Goal: Information Seeking & Learning: Get advice/opinions

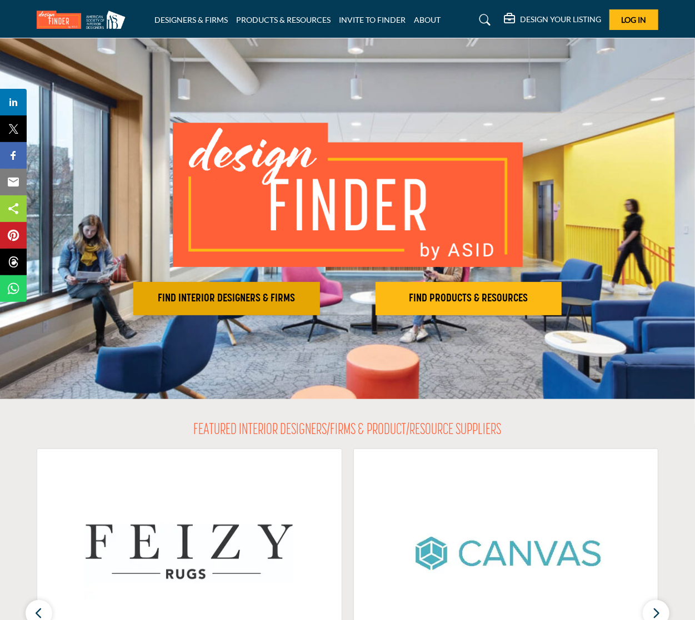
click at [284, 302] on h2 "FIND INTERIOR DESIGNERS & FIRMS" at bounding box center [227, 298] width 180 height 13
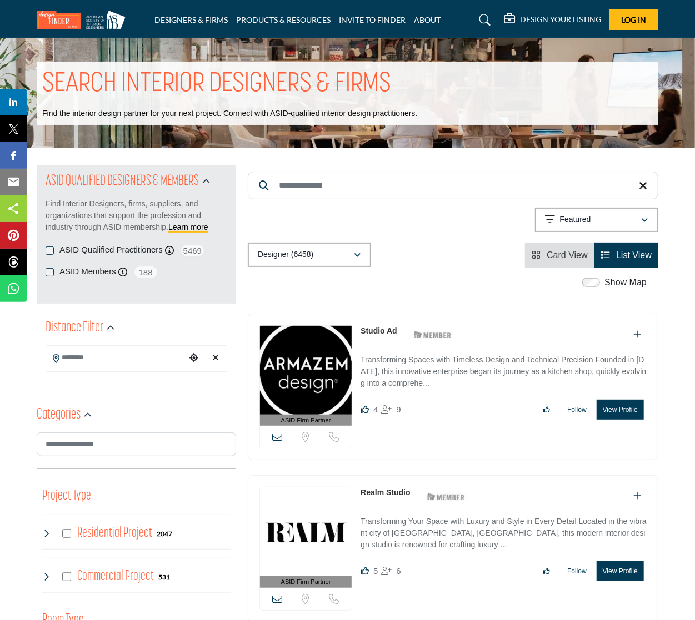
click at [104, 326] on div "Distance Filter" at bounding box center [80, 328] width 69 height 20
click at [98, 355] on input "Search Location" at bounding box center [116, 358] width 140 height 22
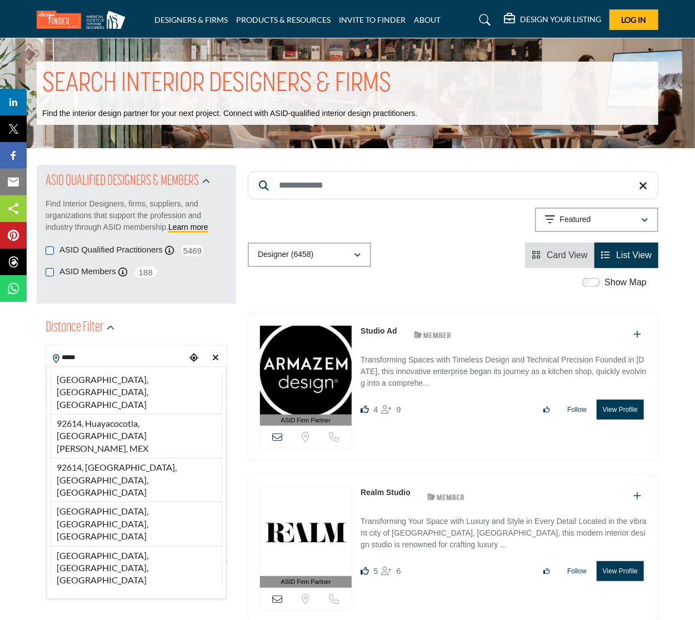
click at [122, 376] on li "[GEOGRAPHIC_DATA], [GEOGRAPHIC_DATA], [GEOGRAPHIC_DATA]" at bounding box center [137, 392] width 172 height 43
type input "**********"
type input "***"
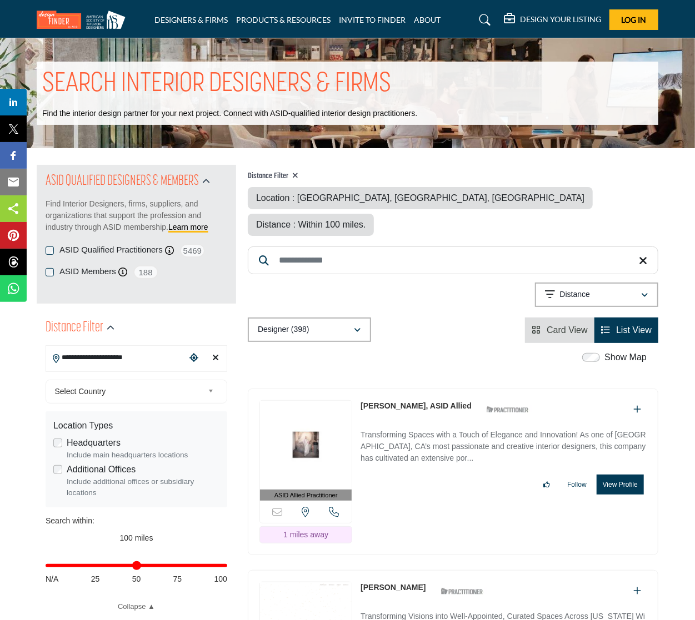
click at [615, 475] on button "View Profile" at bounding box center [619, 485] width 47 height 20
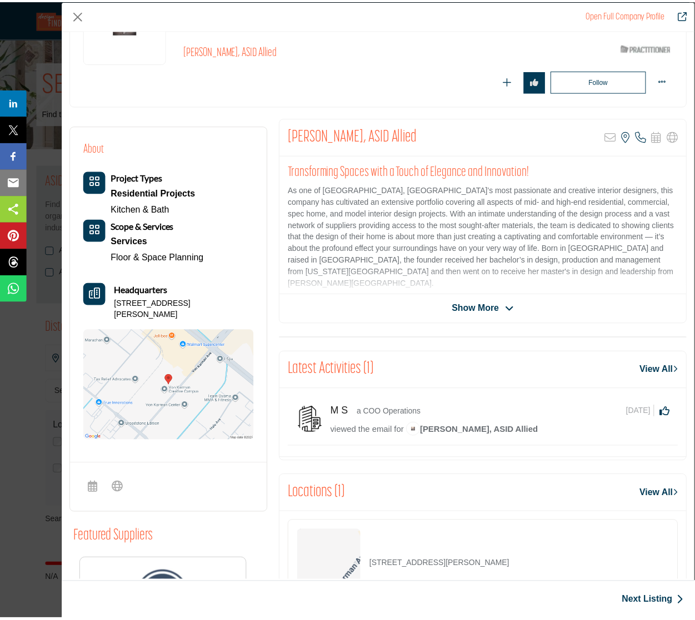
scroll to position [167, 0]
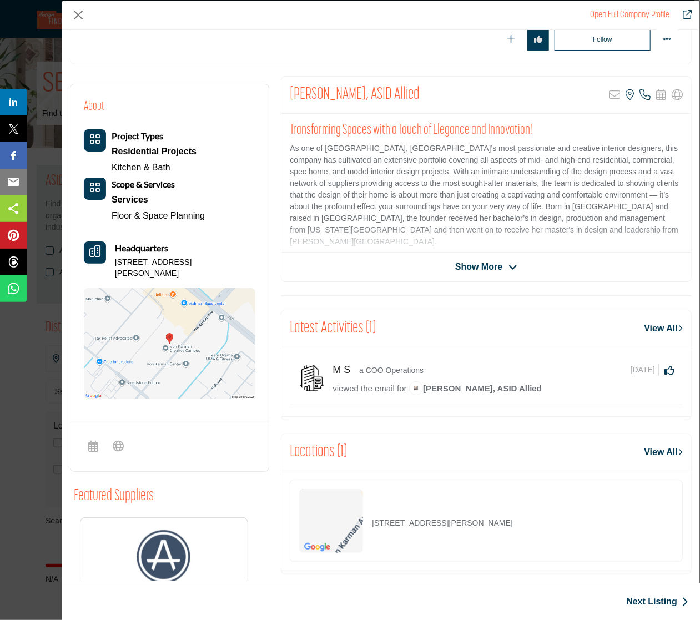
click at [469, 269] on span "Show More" at bounding box center [478, 266] width 47 height 13
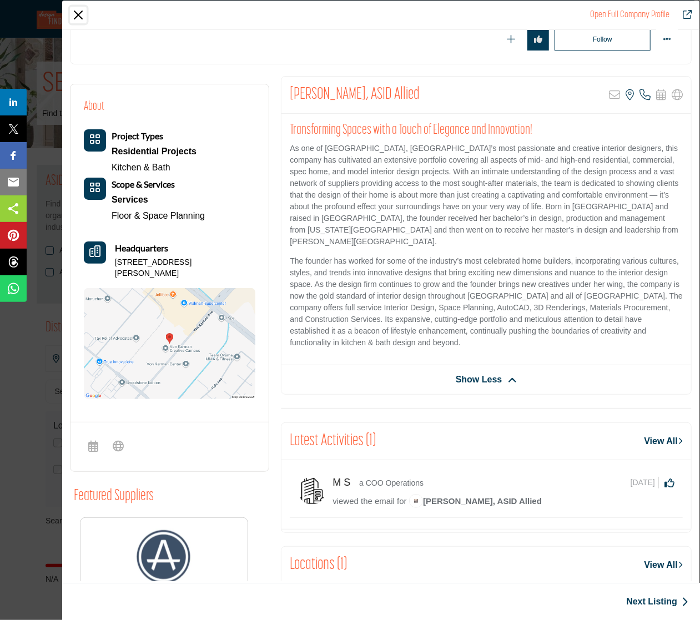
click at [78, 16] on button "Close" at bounding box center [78, 15] width 17 height 17
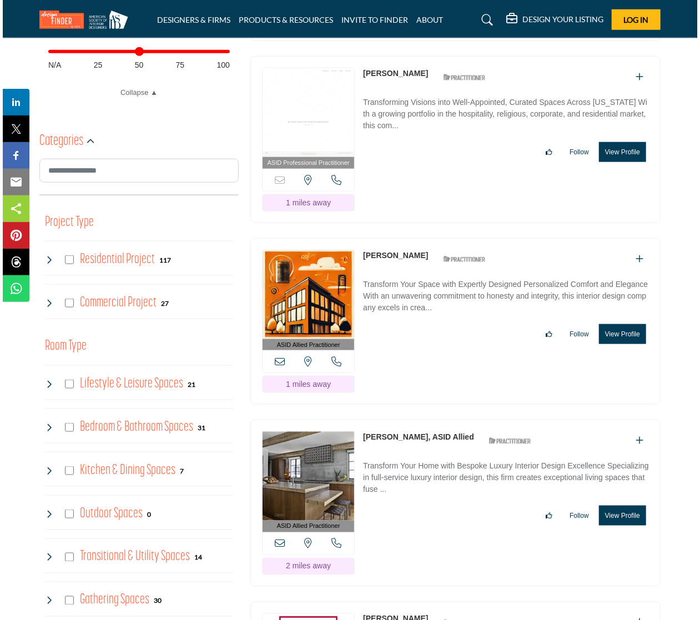
scroll to position [555, 0]
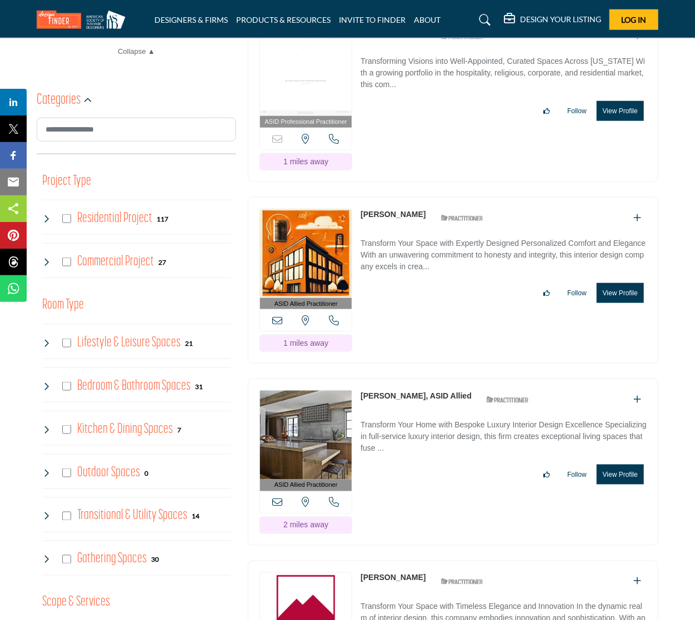
click at [626, 465] on button "View Profile" at bounding box center [619, 475] width 47 height 20
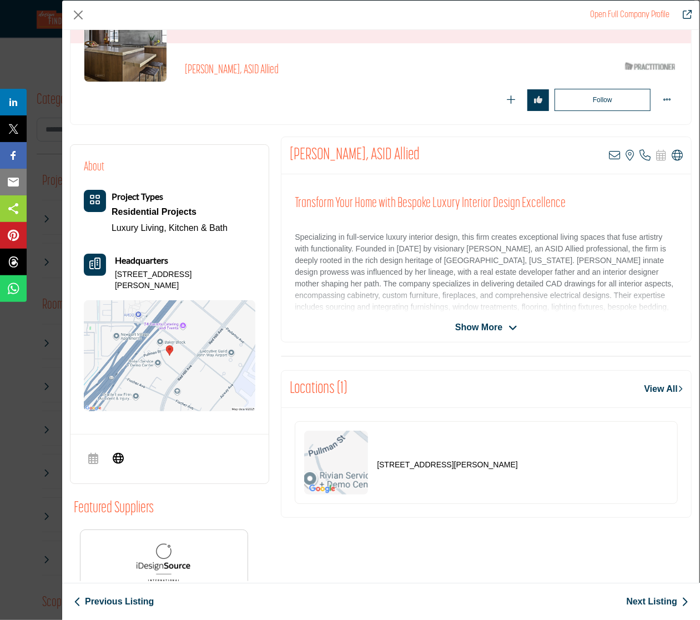
scroll to position [167, 0]
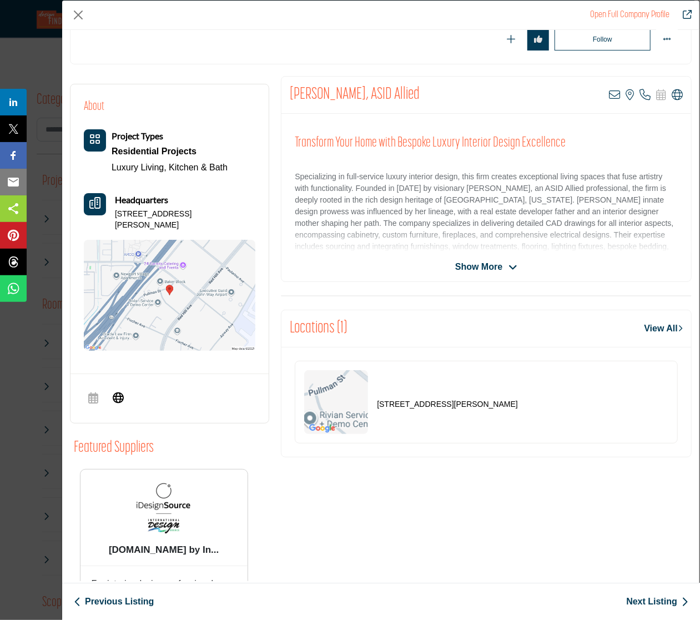
click at [489, 268] on span "Show More" at bounding box center [478, 266] width 47 height 13
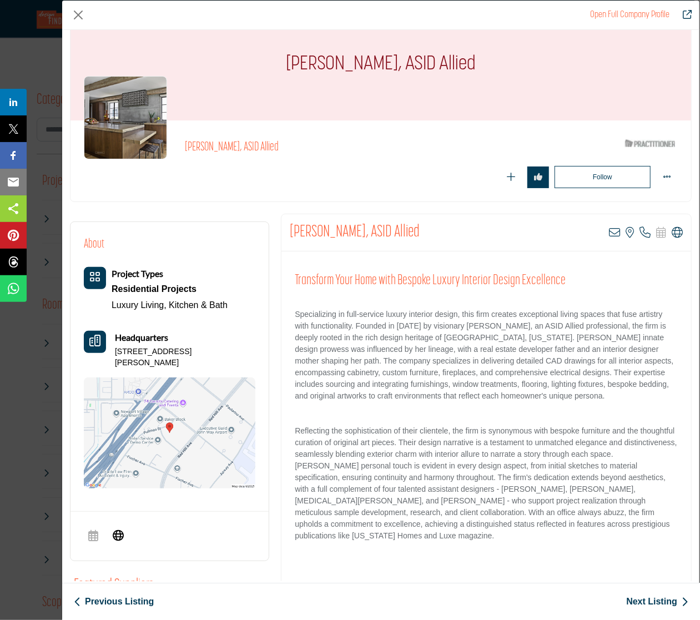
scroll to position [0, 0]
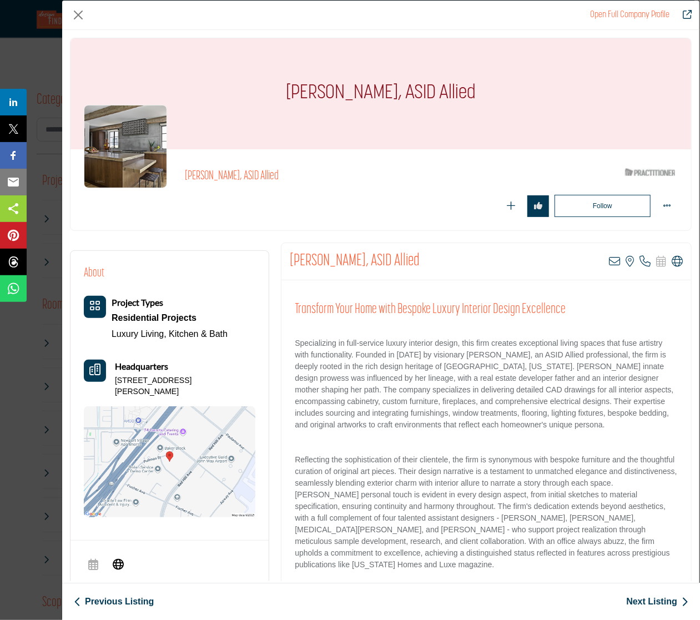
drag, startPoint x: 464, startPoint y: 253, endPoint x: 289, endPoint y: 255, distance: 175.0
click at [289, 255] on div "Courtney Ziething, ASID Allied View email address of this listing View the loca…" at bounding box center [487, 261] width 410 height 37
click at [282, 254] on div "Courtney Ziething, ASID Allied View email address of this listing View the loca…" at bounding box center [487, 261] width 410 height 37
drag, startPoint x: 285, startPoint y: 258, endPoint x: 369, endPoint y: 258, distance: 83.9
click at [369, 258] on div "Courtney Ziething, ASID Allied View email address of this listing View the loca…" at bounding box center [487, 261] width 410 height 37
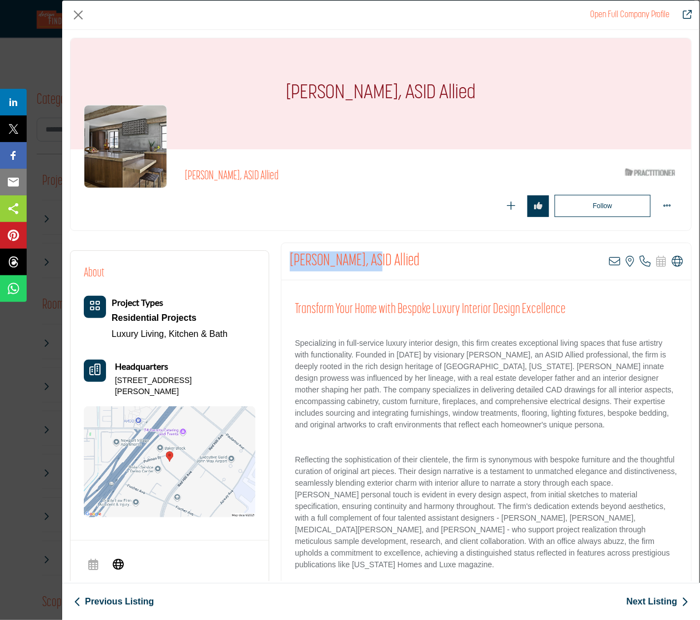
copy h2 "Courtney Ziething"
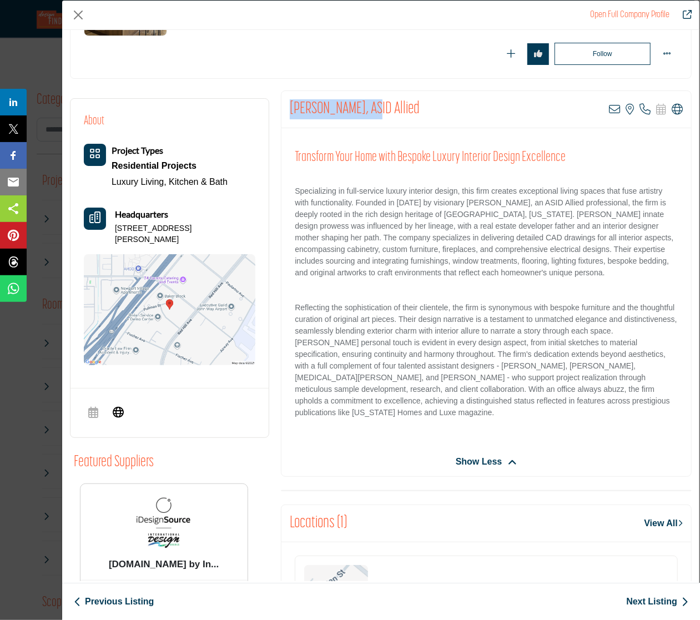
scroll to position [84, 0]
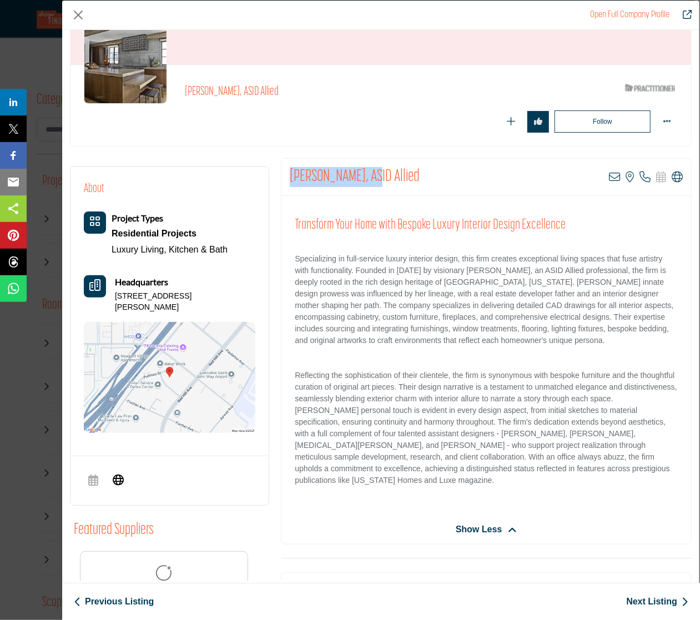
click at [100, 285] on icon "Headquarter icon" at bounding box center [94, 285] width 11 height 11
click at [640, 178] on icon "Company Data Modal" at bounding box center [645, 177] width 11 height 11
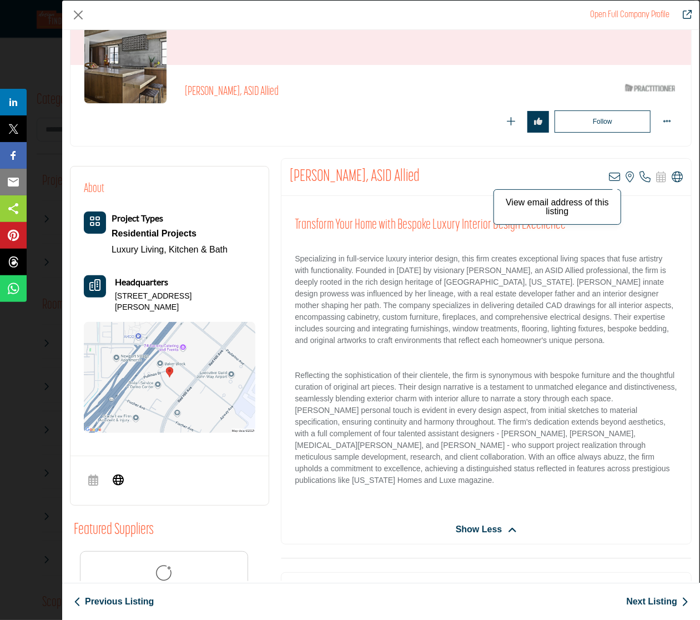
click at [610, 174] on icon "Company Data Modal" at bounding box center [614, 177] width 11 height 11
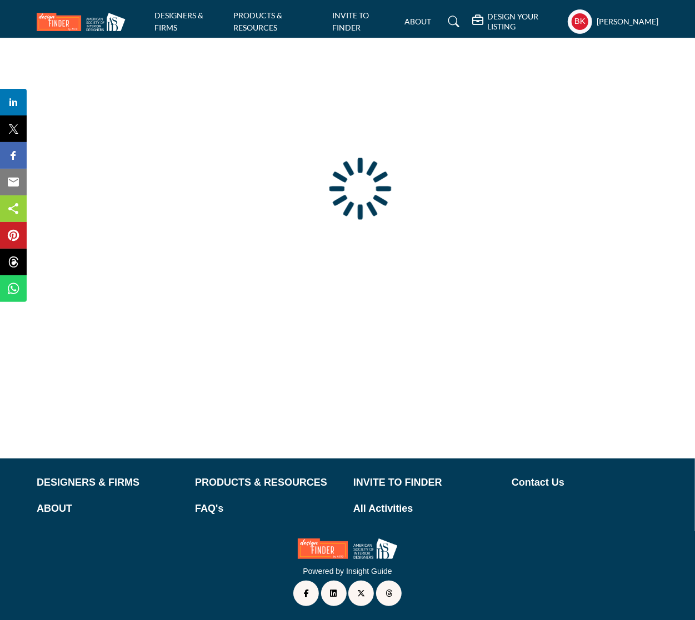
scroll to position [34, 0]
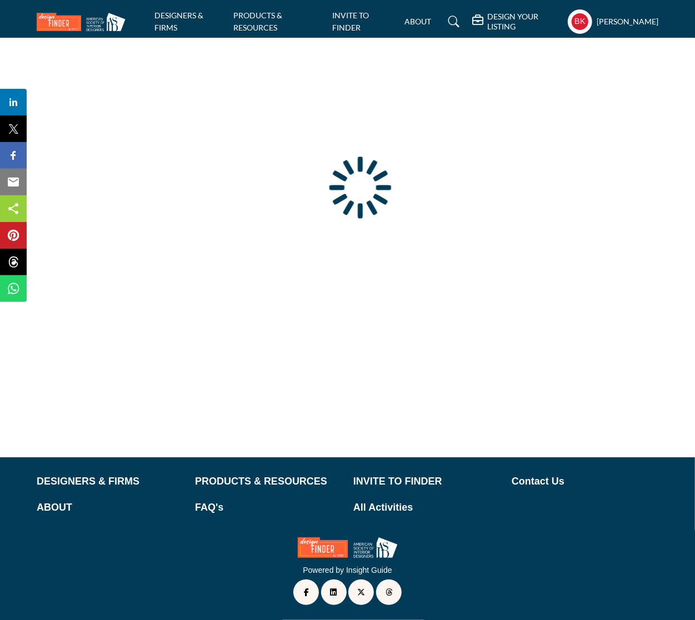
type input "**********"
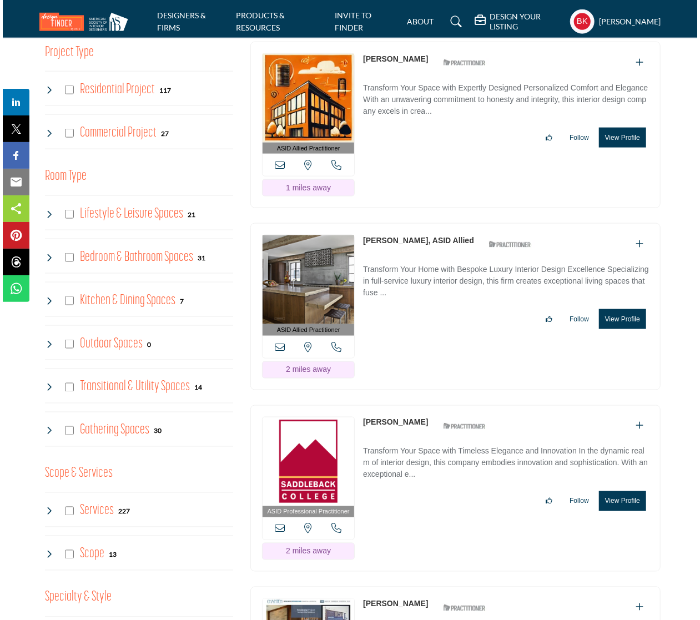
scroll to position [722, 0]
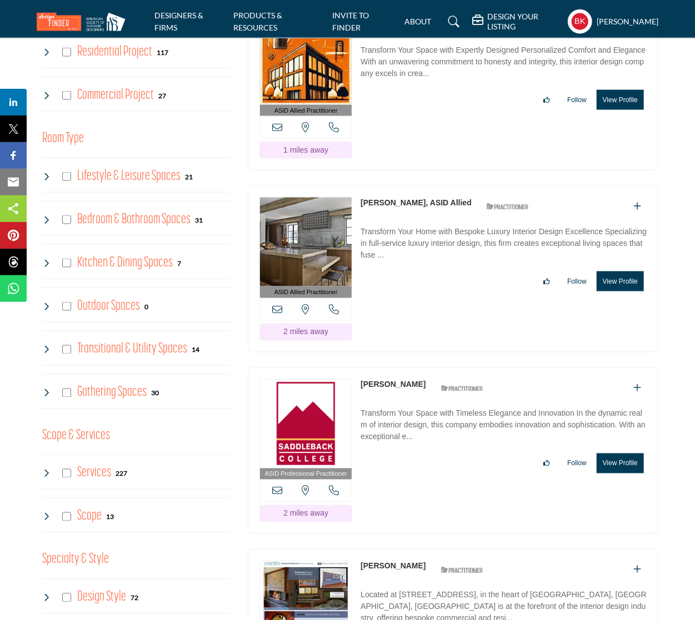
click at [609, 272] on button "View Profile" at bounding box center [619, 282] width 47 height 20
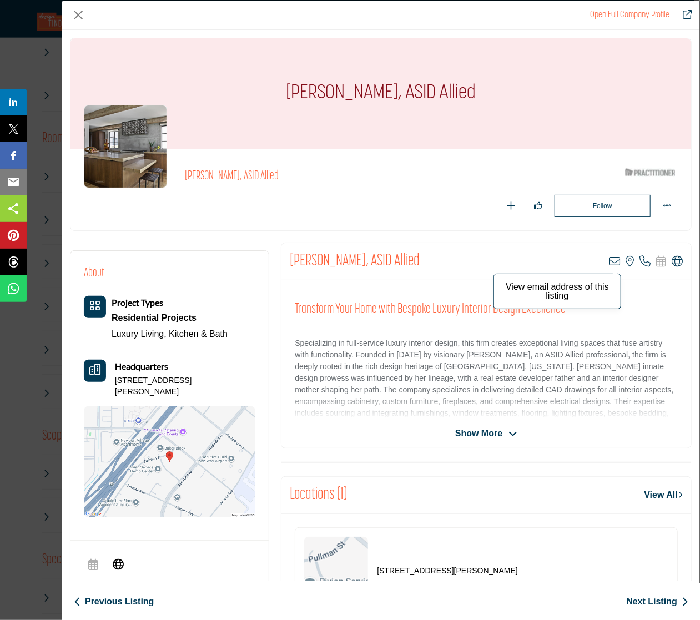
click at [609, 256] on icon "Company Data Modal" at bounding box center [614, 261] width 11 height 11
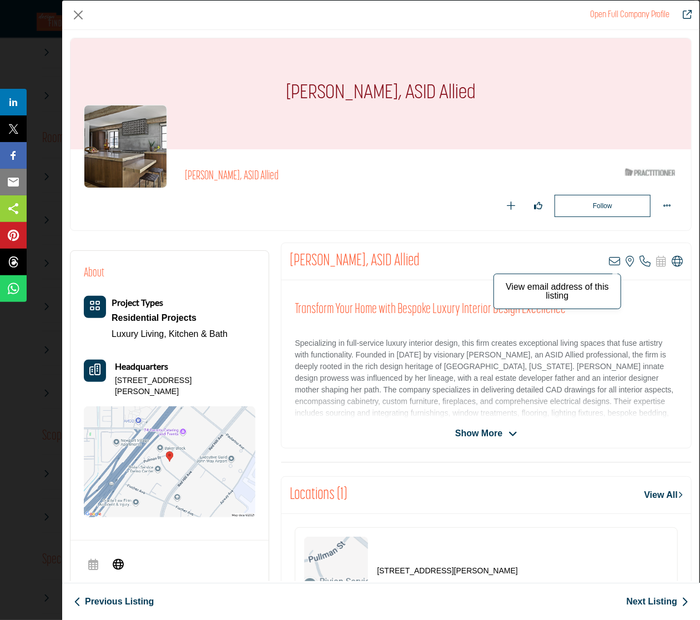
click at [610, 258] on icon "Company Data Modal" at bounding box center [614, 261] width 11 height 11
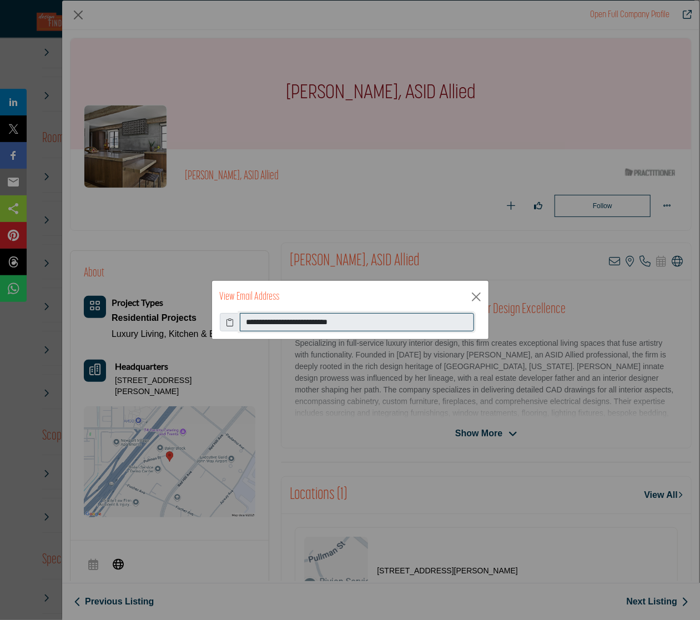
drag, startPoint x: 372, startPoint y: 323, endPoint x: 247, endPoint y: 325, distance: 125.0
click at [247, 325] on input "**********" at bounding box center [357, 322] width 234 height 19
click at [476, 290] on button "Close" at bounding box center [476, 297] width 17 height 17
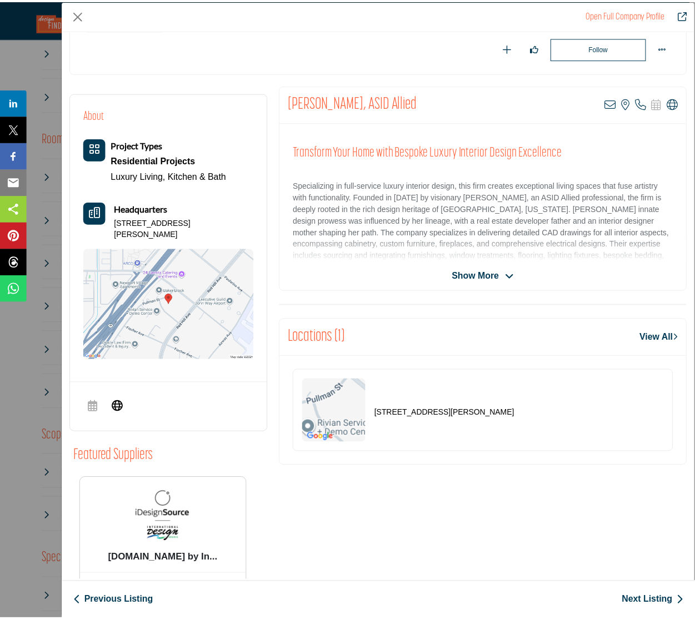
scroll to position [84, 0]
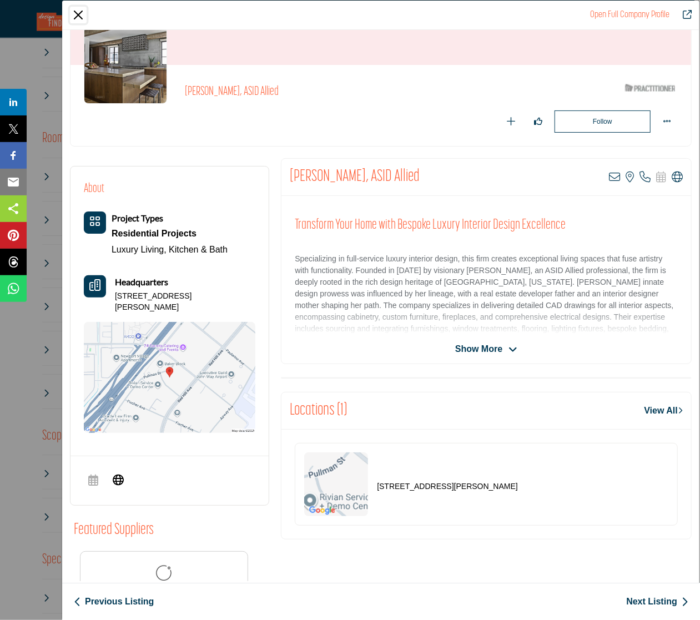
click at [79, 16] on button "Close" at bounding box center [78, 15] width 17 height 17
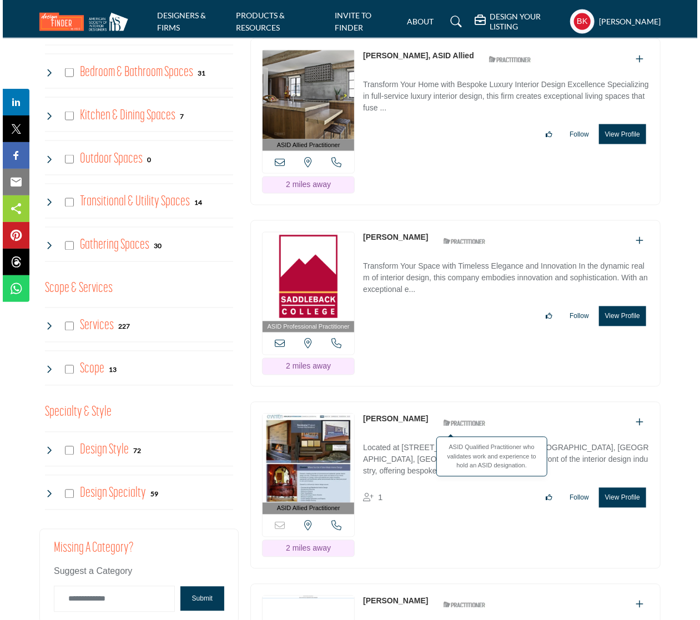
scroll to position [889, 0]
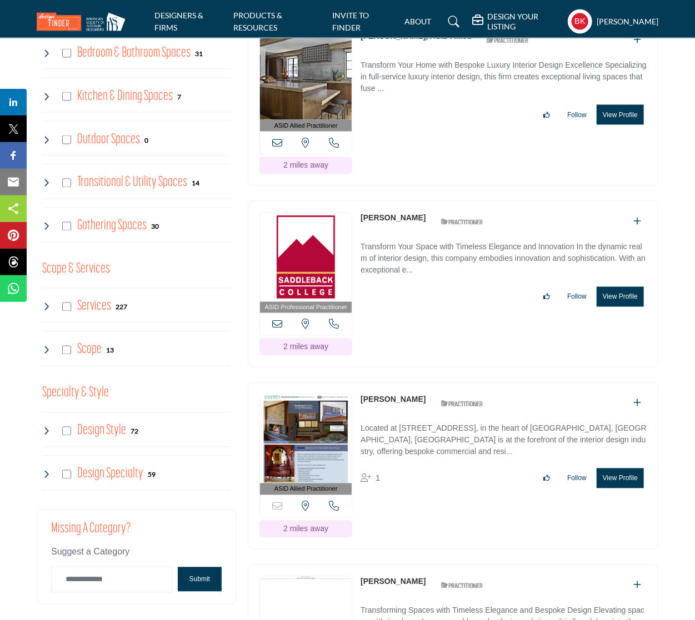
click at [424, 429] on p "Located at [STREET_ADDRESS], in the heart of [GEOGRAPHIC_DATA], [GEOGRAPHIC_DAT…" at bounding box center [503, 441] width 286 height 37
click at [640, 476] on button "View Profile" at bounding box center [619, 479] width 47 height 20
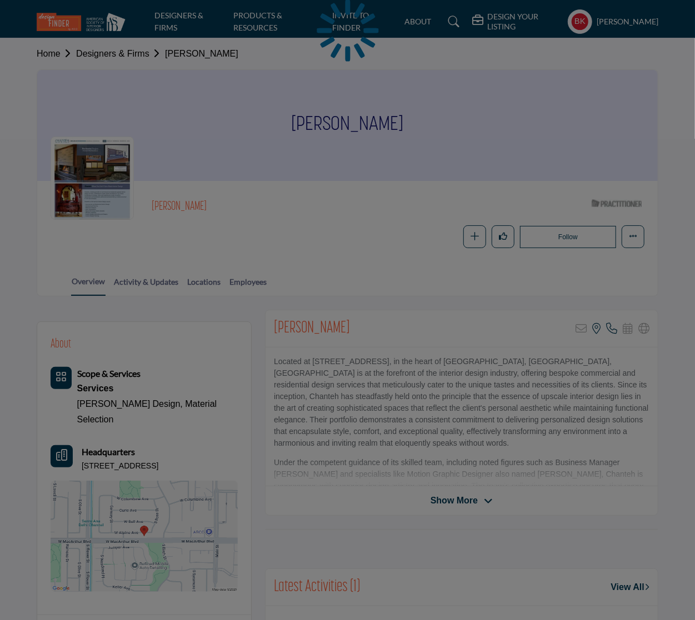
click at [466, 495] on div at bounding box center [347, 310] width 695 height 620
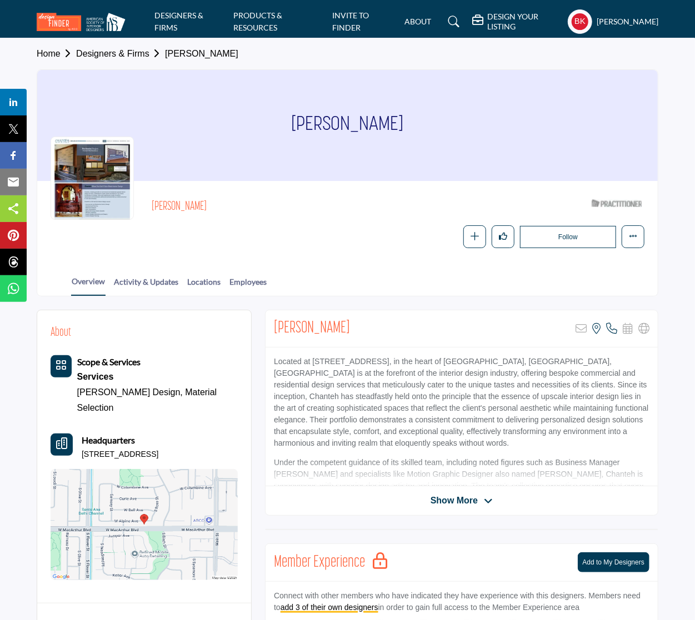
click at [462, 508] on body "DESIGNERS & FIRMS PRODUCTS & RESOURCES INVITE TO FINDER ABOUT" at bounding box center [347, 576] width 695 height 1153
click at [463, 502] on span "Show More" at bounding box center [453, 500] width 47 height 13
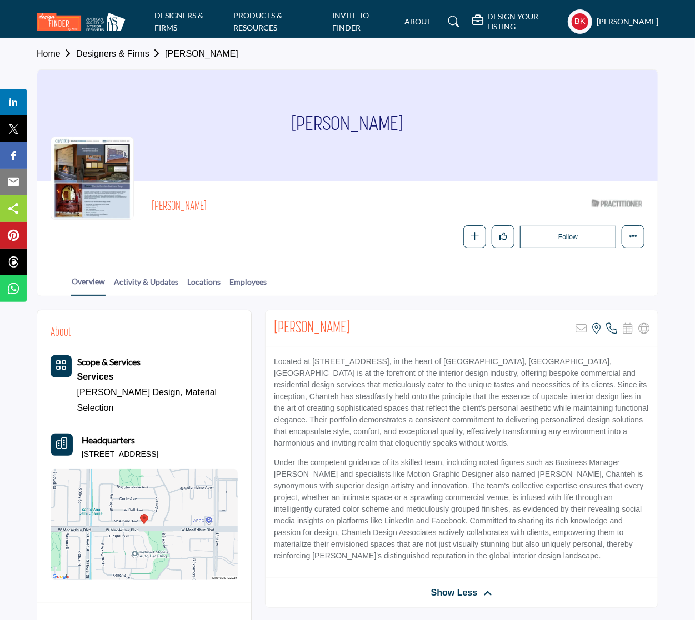
click at [78, 176] on div at bounding box center [92, 178] width 83 height 83
click at [127, 53] on link "Designers & Firms" at bounding box center [120, 53] width 89 height 9
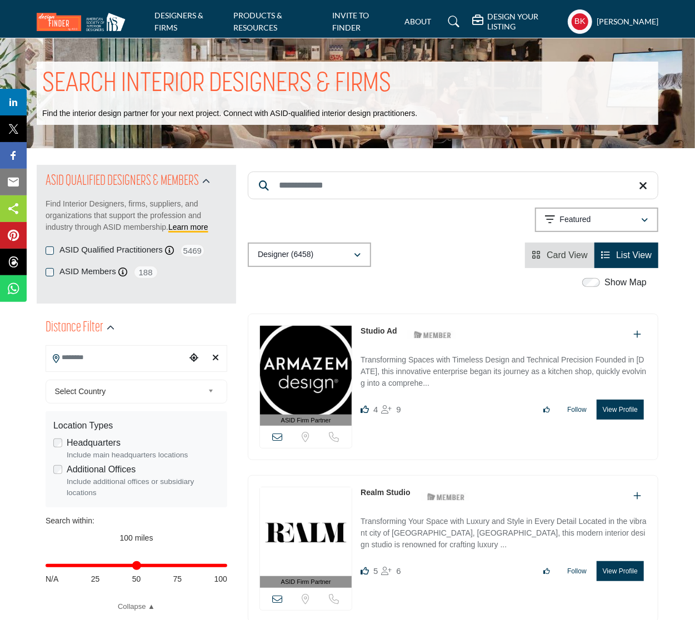
click at [128, 363] on input "Search Location" at bounding box center [116, 358] width 140 height 22
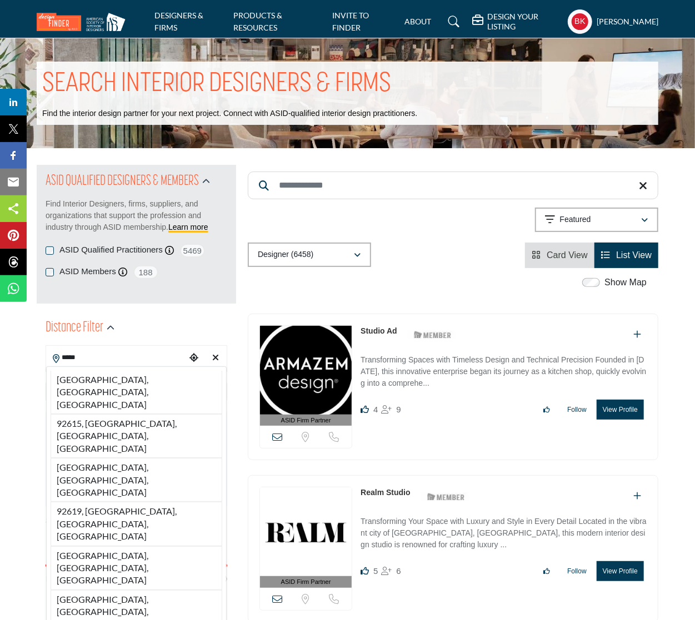
drag, startPoint x: 144, startPoint y: 381, endPoint x: 138, endPoint y: 377, distance: 7.7
click at [144, 382] on li "92614, Irvine, CA, USA" at bounding box center [137, 392] width 172 height 43
click at [138, 377] on div "**********" at bounding box center [137, 492] width 182 height 240
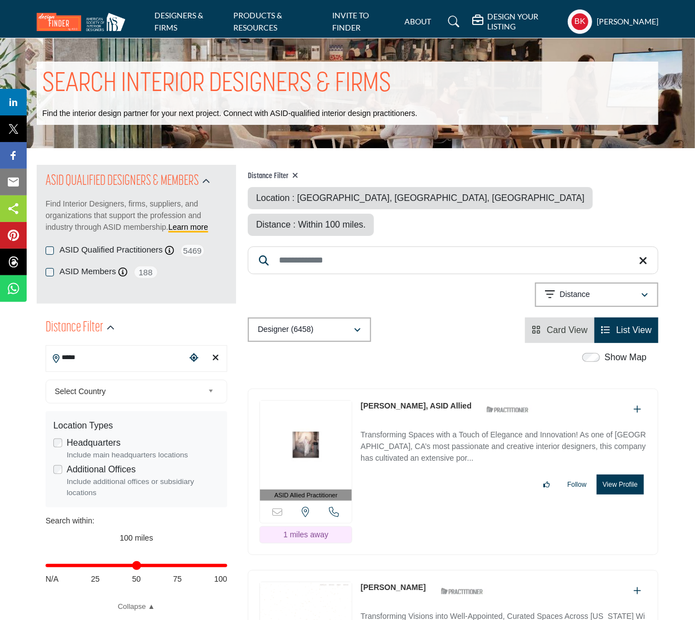
type input "**********"
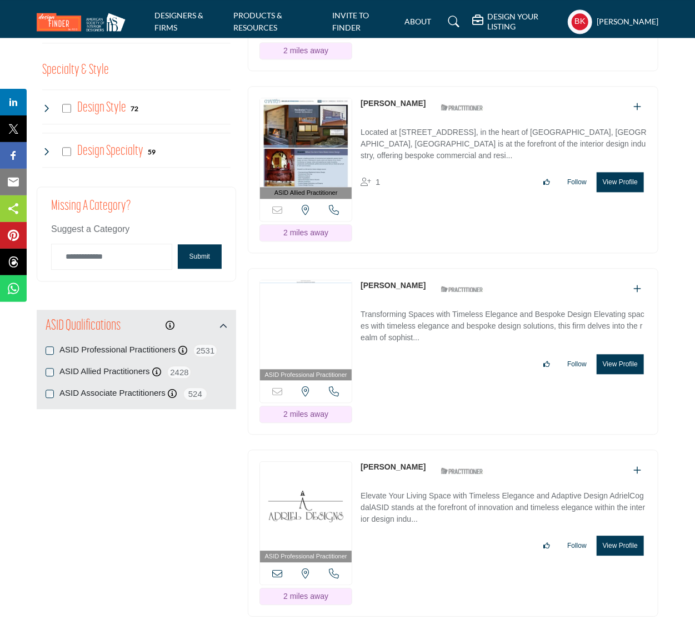
scroll to position [1277, 0]
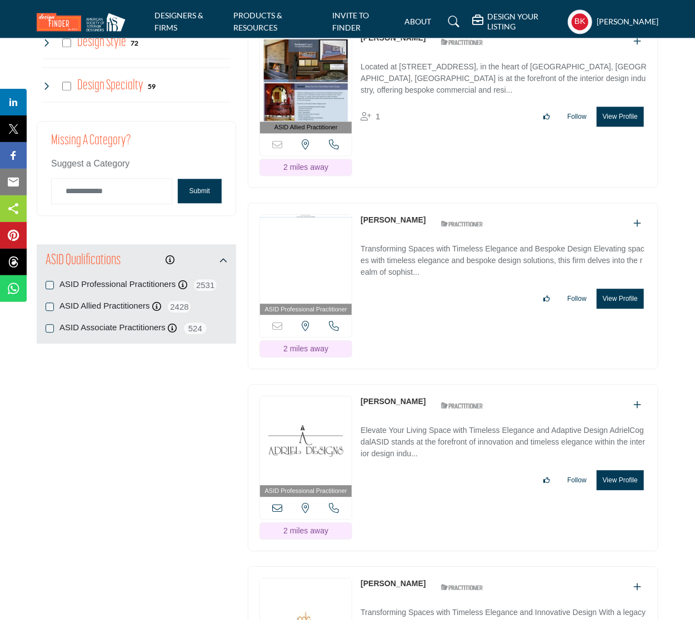
drag, startPoint x: 612, startPoint y: 262, endPoint x: 529, endPoint y: 314, distance: 98.3
click at [529, 313] on div "ASID Professional Practitioner ASID Professional Practitioners have successfull…" at bounding box center [453, 286] width 410 height 167
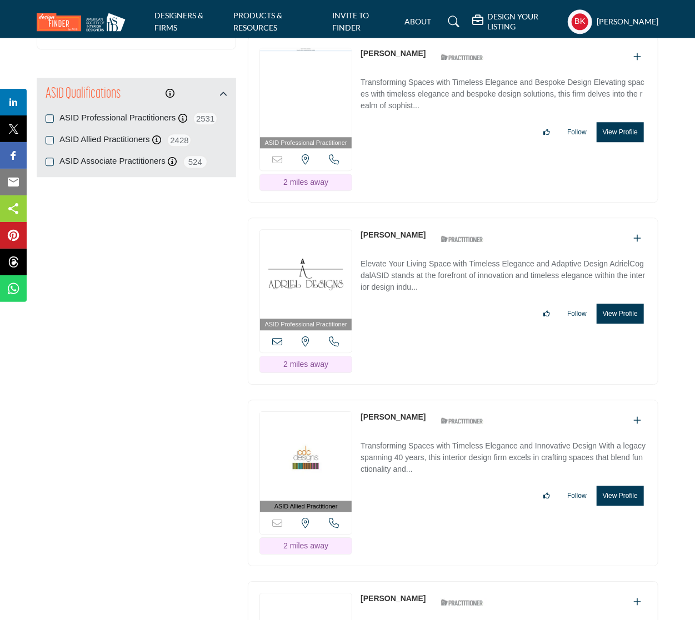
click at [630, 486] on button "View Profile" at bounding box center [619, 496] width 47 height 20
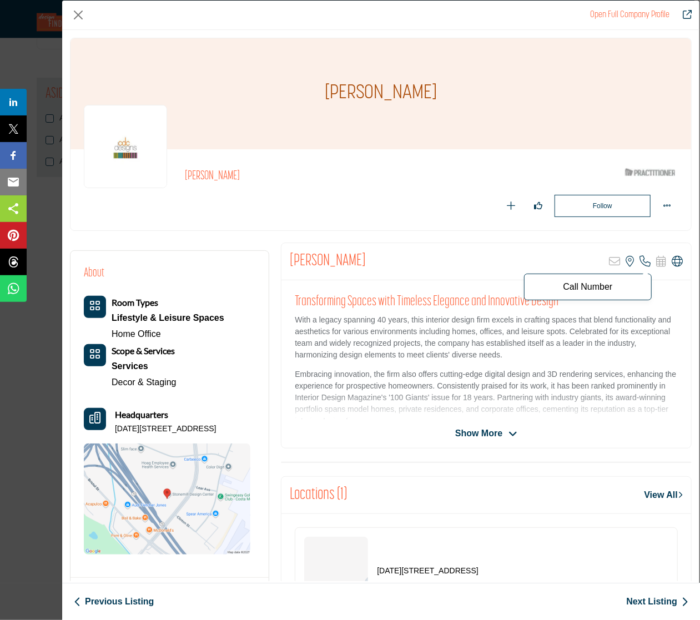
click at [641, 260] on icon "Company Data Modal" at bounding box center [645, 261] width 11 height 11
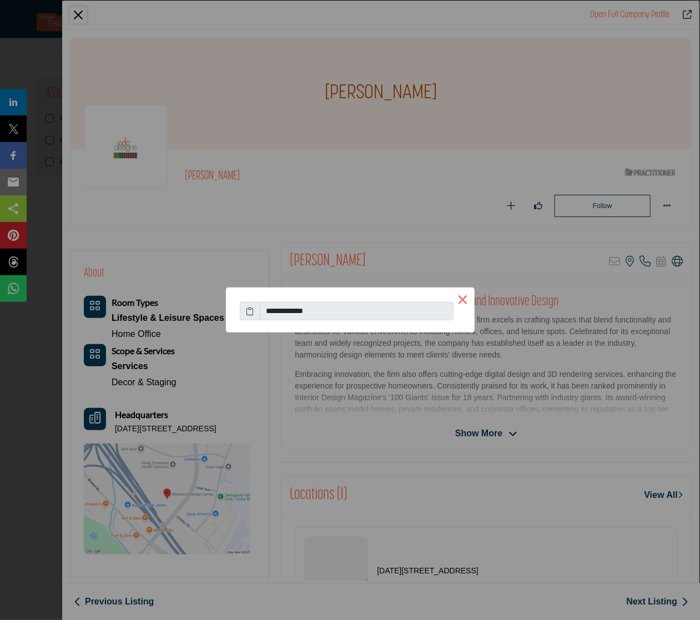
drag, startPoint x: 462, startPoint y: 299, endPoint x: 342, endPoint y: 210, distance: 148.8
click at [462, 299] on button "×" at bounding box center [463, 299] width 23 height 23
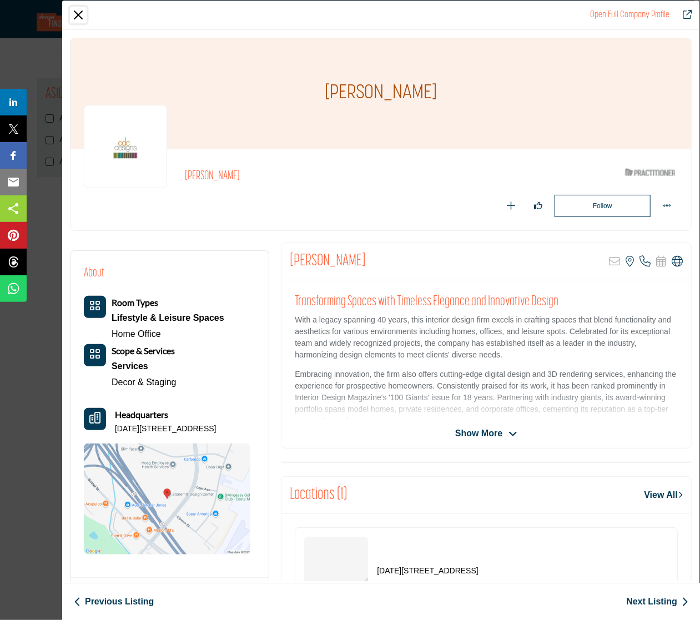
click at [73, 9] on button "Close" at bounding box center [78, 15] width 17 height 17
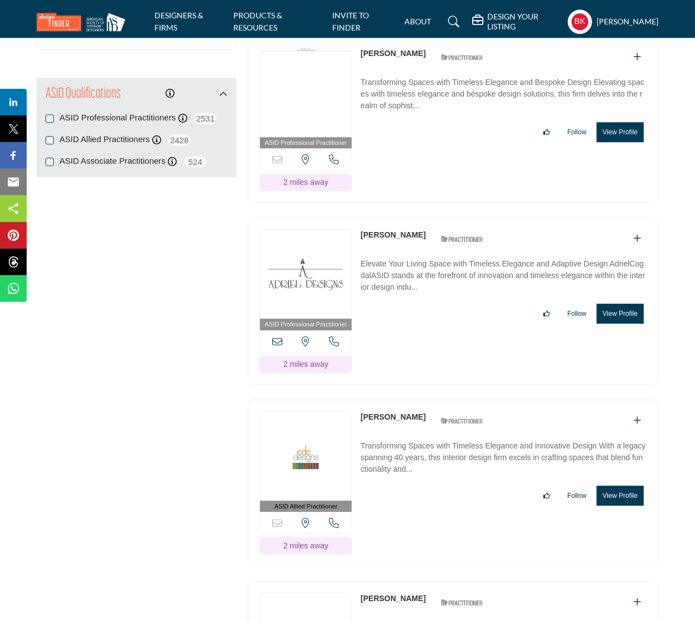
drag, startPoint x: 609, startPoint y: 454, endPoint x: 544, endPoint y: 406, distance: 80.2
click at [609, 486] on button "View Profile" at bounding box center [619, 496] width 47 height 20
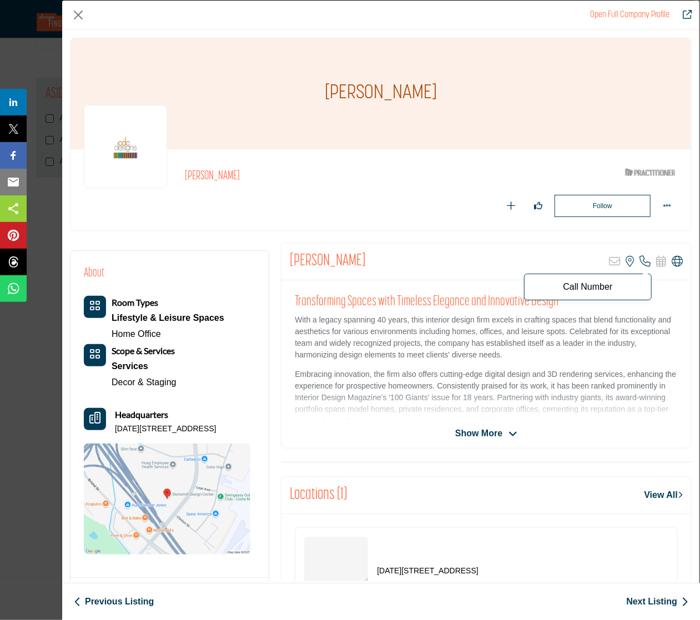
click at [641, 263] on icon "Company Data Modal" at bounding box center [645, 261] width 11 height 11
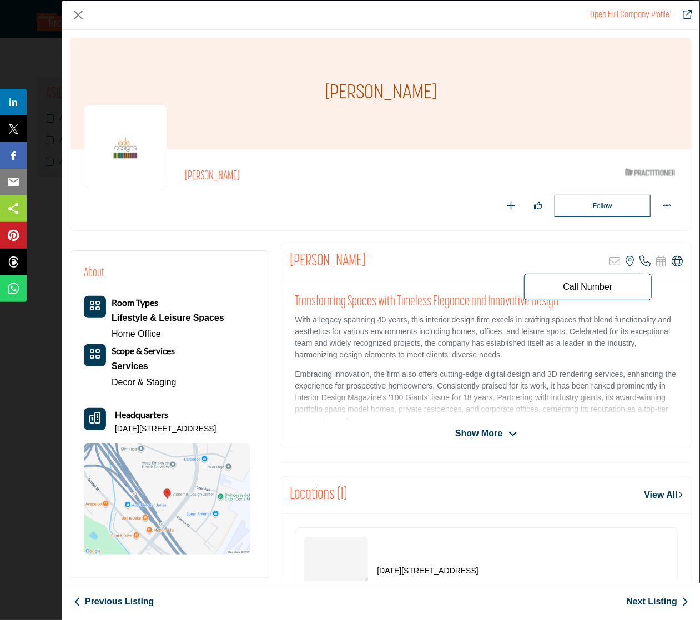
click at [587, 293] on span "Call Number" at bounding box center [588, 287] width 128 height 27
click at [575, 288] on p "Call Number" at bounding box center [588, 287] width 116 height 9
click at [641, 259] on icon "Company Data Modal" at bounding box center [645, 261] width 11 height 11
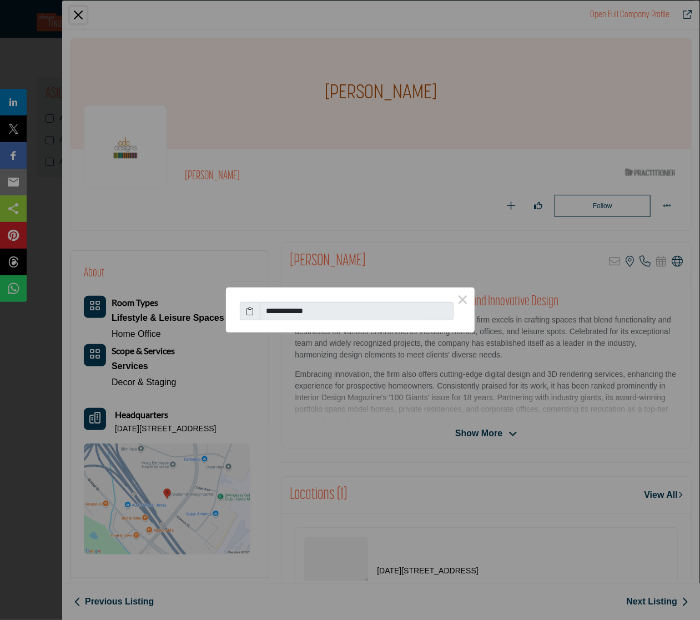
drag, startPoint x: 334, startPoint y: 309, endPoint x: 277, endPoint y: 310, distance: 57.2
click at [277, 310] on input "**********" at bounding box center [357, 311] width 194 height 19
drag, startPoint x: 281, startPoint y: 311, endPoint x: 301, endPoint y: 312, distance: 20.0
click at [301, 312] on input "**********" at bounding box center [357, 311] width 194 height 19
drag, startPoint x: 292, startPoint y: 310, endPoint x: 276, endPoint y: 310, distance: 16.1
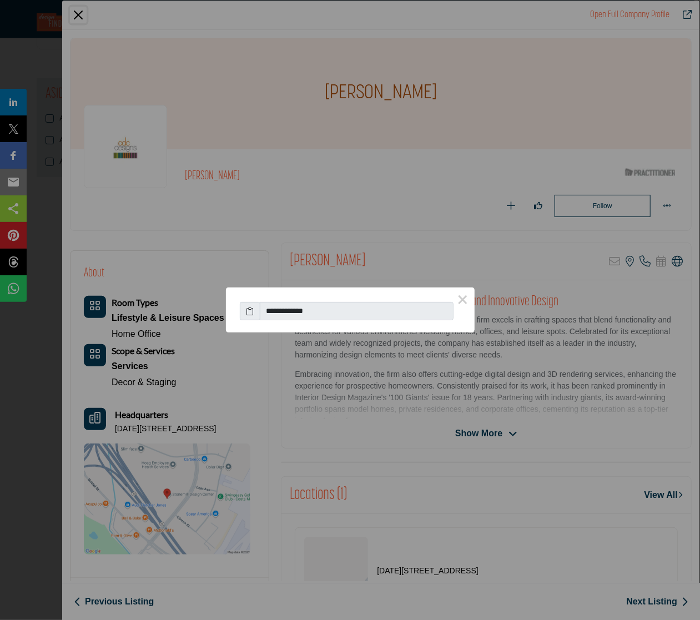
click at [276, 310] on input "**********" at bounding box center [357, 311] width 194 height 19
click at [248, 312] on icon at bounding box center [250, 311] width 8 height 12
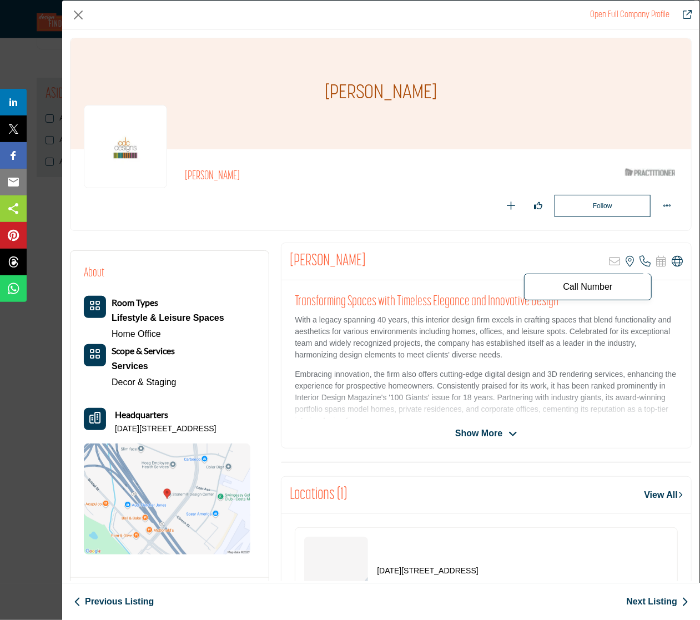
click at [640, 258] on icon "Company Data Modal" at bounding box center [645, 261] width 11 height 11
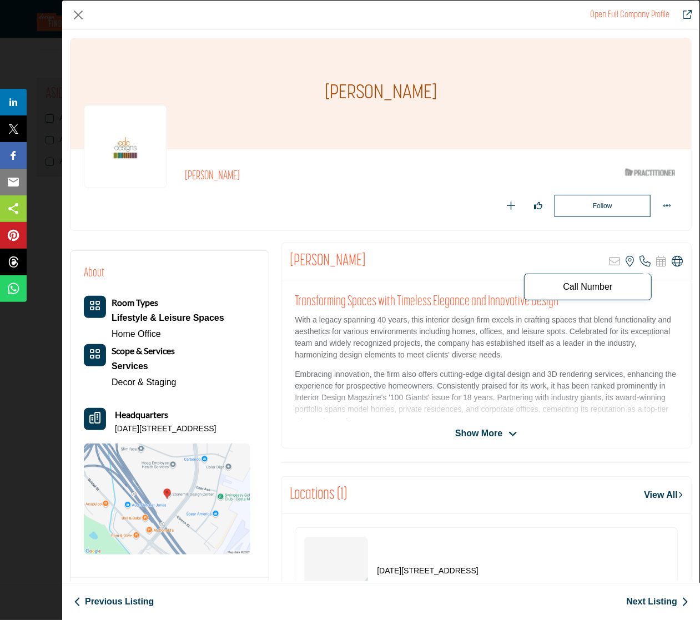
click at [594, 290] on span "Call Number" at bounding box center [588, 287] width 128 height 27
click at [591, 287] on p "Call Number" at bounding box center [588, 287] width 116 height 9
drag, startPoint x: 639, startPoint y: 263, endPoint x: 634, endPoint y: 272, distance: 10.2
click at [640, 263] on icon "Company Data Modal" at bounding box center [645, 261] width 11 height 11
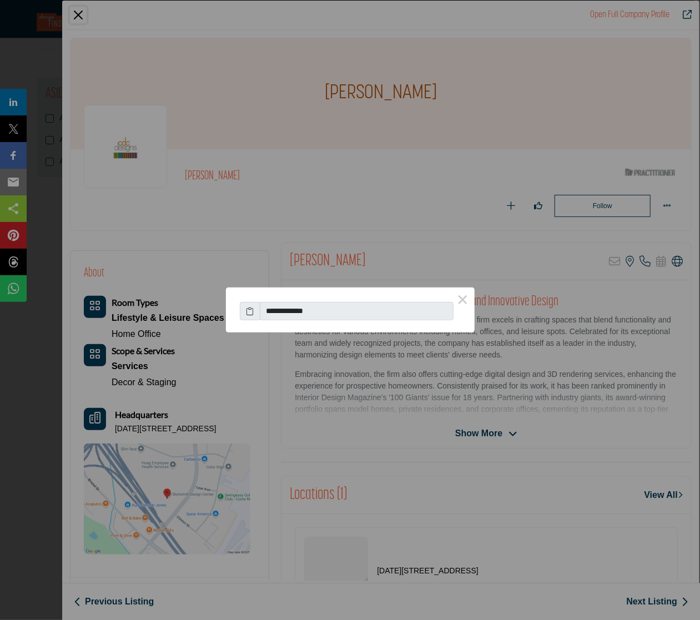
click at [463, 387] on div "**********" at bounding box center [350, 310] width 700 height 620
click at [76, 15] on div "**********" at bounding box center [350, 310] width 700 height 620
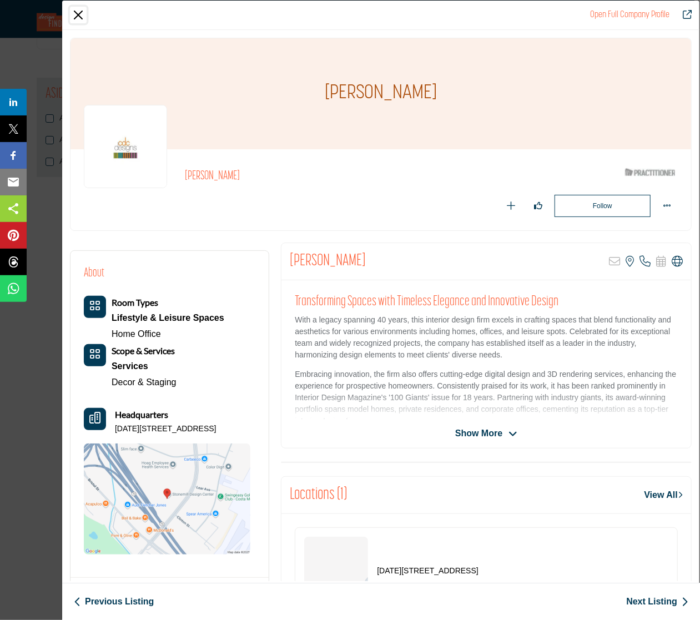
click at [74, 21] on button "Close" at bounding box center [78, 15] width 17 height 17
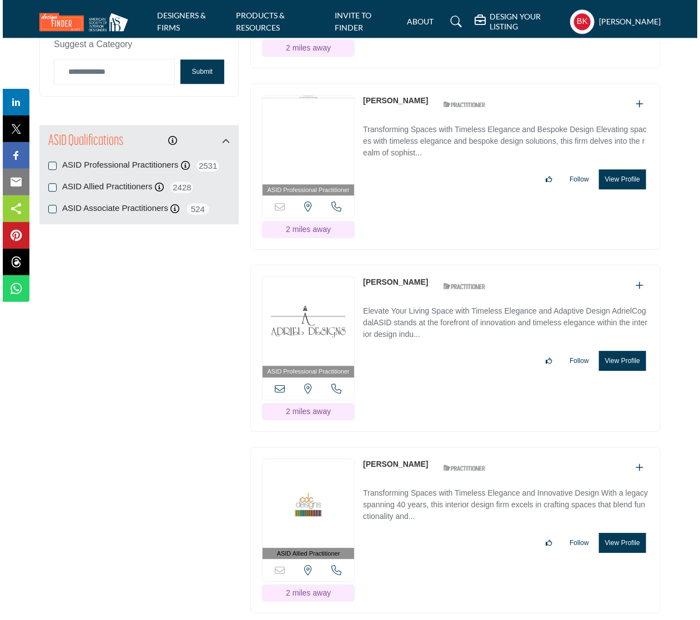
scroll to position [1333, 0]
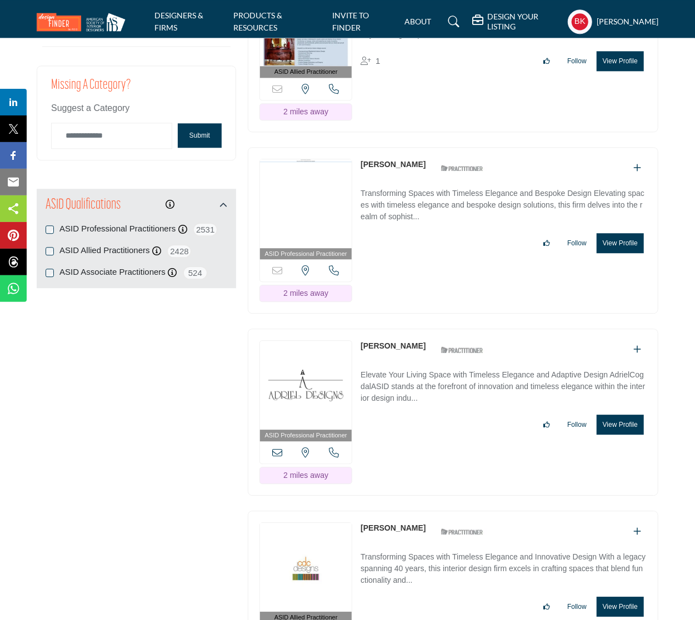
click at [621, 233] on button "View Profile" at bounding box center [619, 243] width 47 height 20
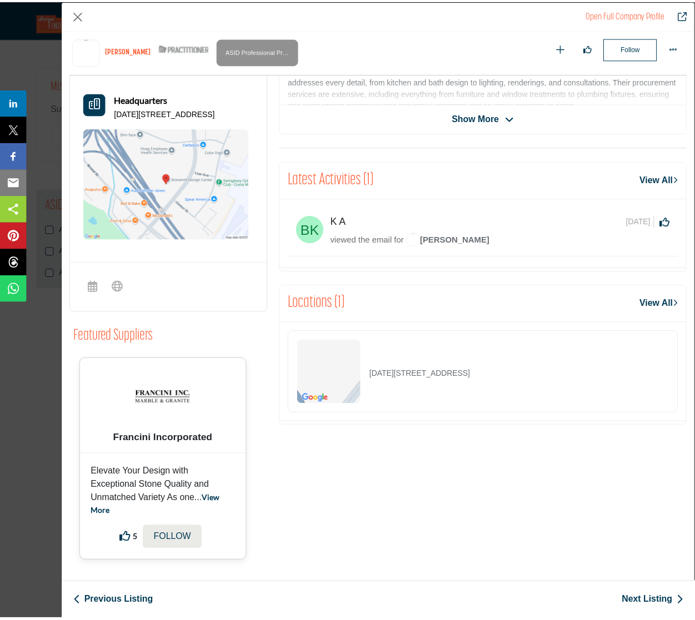
scroll to position [0, 0]
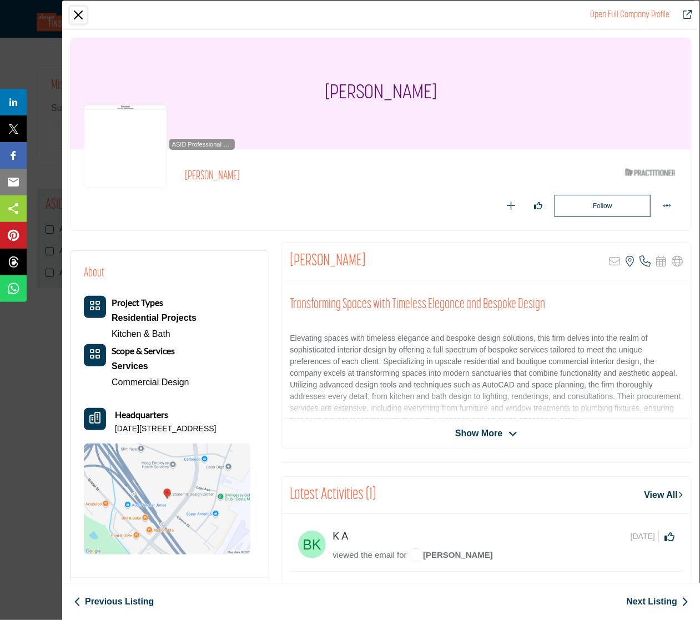
click at [77, 15] on button "Close" at bounding box center [78, 15] width 17 height 17
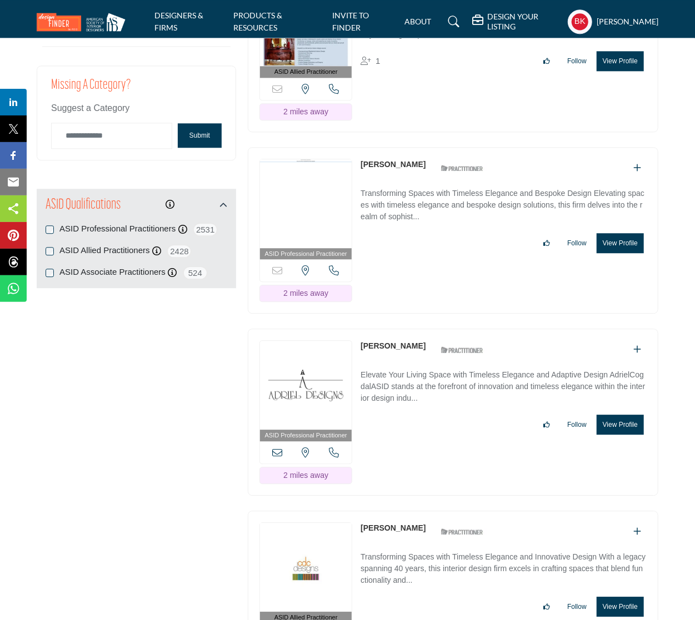
click at [610, 415] on button "View Profile" at bounding box center [619, 425] width 47 height 20
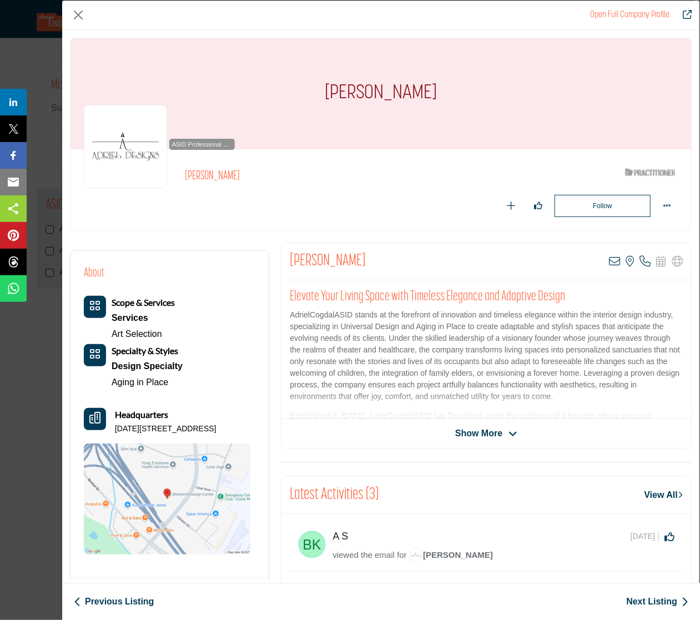
click at [485, 435] on span "Show More" at bounding box center [478, 433] width 47 height 13
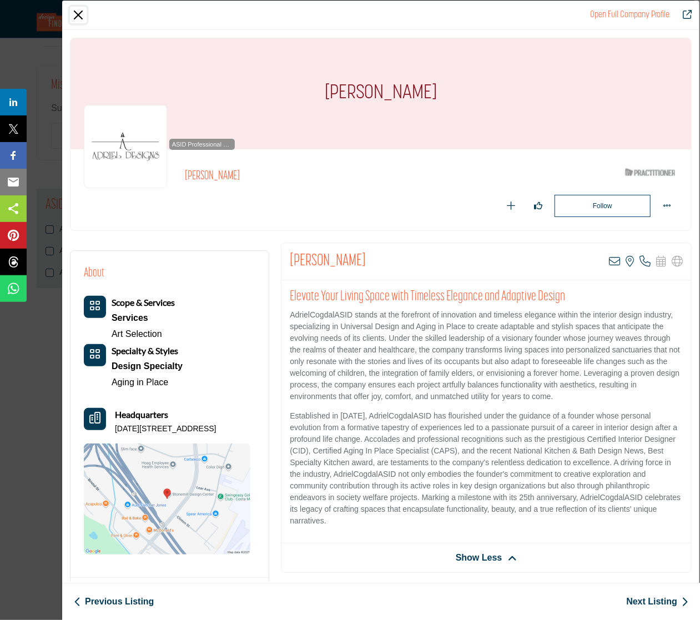
drag, startPoint x: 81, startPoint y: 12, endPoint x: 92, endPoint y: 28, distance: 19.6
click at [81, 12] on button "Close" at bounding box center [78, 15] width 17 height 17
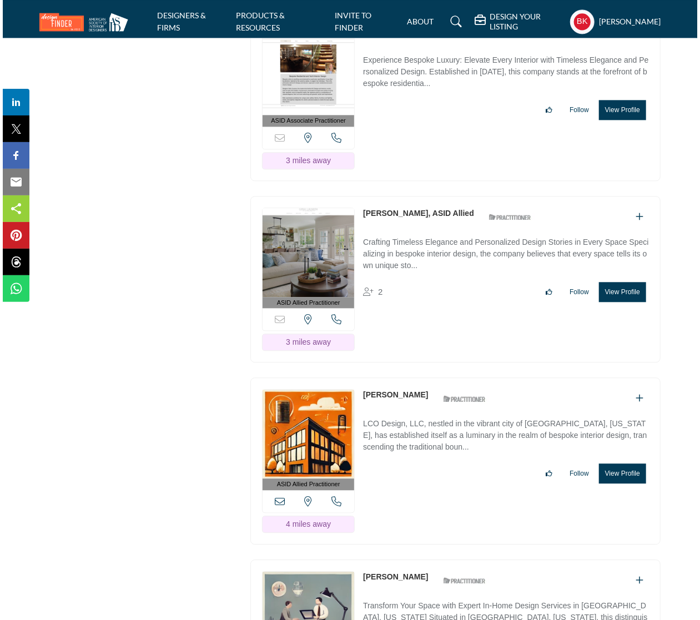
scroll to position [3332, 0]
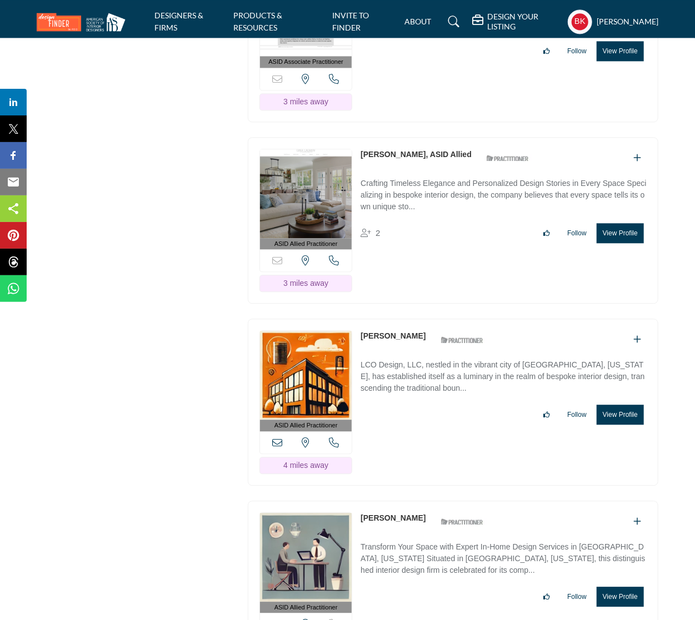
click at [613, 405] on button "View Profile" at bounding box center [619, 415] width 47 height 20
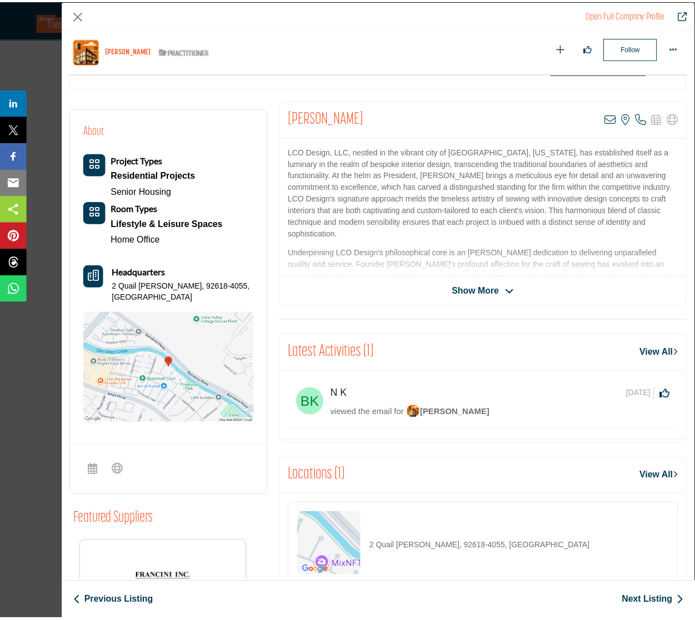
scroll to position [111, 0]
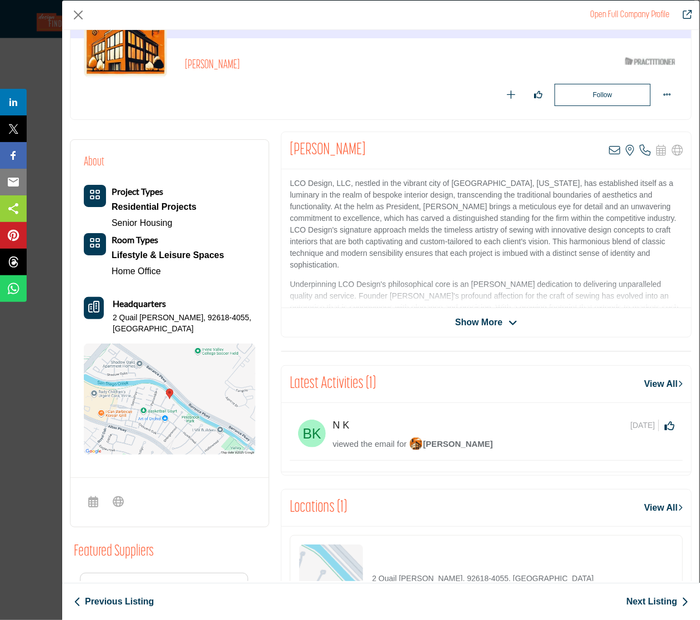
click at [500, 317] on span "Show More" at bounding box center [486, 322] width 62 height 13
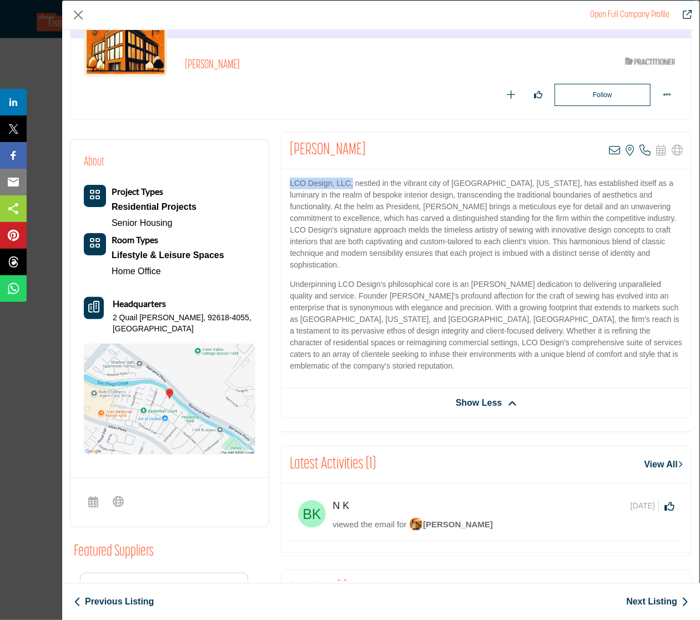
drag, startPoint x: 285, startPoint y: 184, endPoint x: 351, endPoint y: 182, distance: 65.6
click at [351, 182] on div "LCO Design, LLC, nestled in the vibrant city of Irvine, California, has establi…" at bounding box center [487, 278] width 410 height 219
copy p "LCO Design, LLC,"
drag, startPoint x: 365, startPoint y: 205, endPoint x: 328, endPoint y: 205, distance: 37.2
click at [328, 205] on p "LCO Design, LLC, nestled in the vibrant city of Irvine, California, has establi…" at bounding box center [486, 224] width 393 height 93
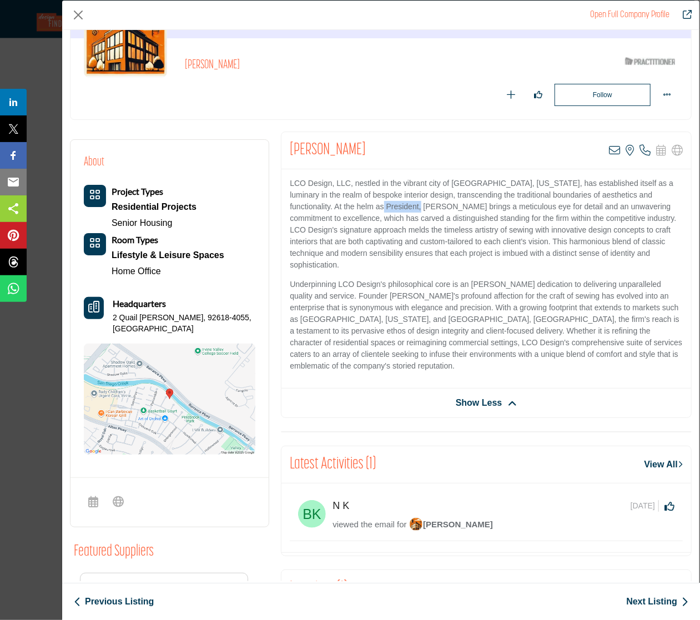
click at [323, 204] on p "LCO Design, LLC, nestled in the vibrant city of Irvine, California, has establi…" at bounding box center [486, 224] width 393 height 93
copy p "[PERSON_NAME]"
click at [76, 14] on button "Close" at bounding box center [78, 15] width 17 height 17
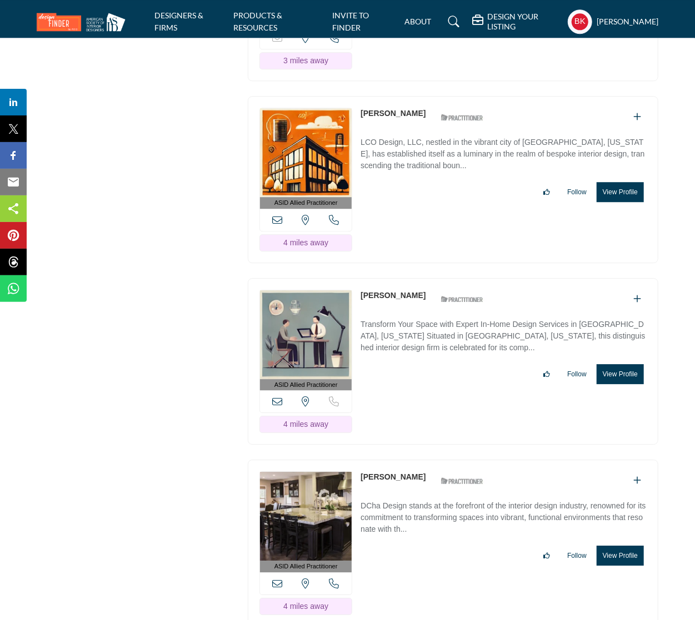
scroll to position [3610, 0]
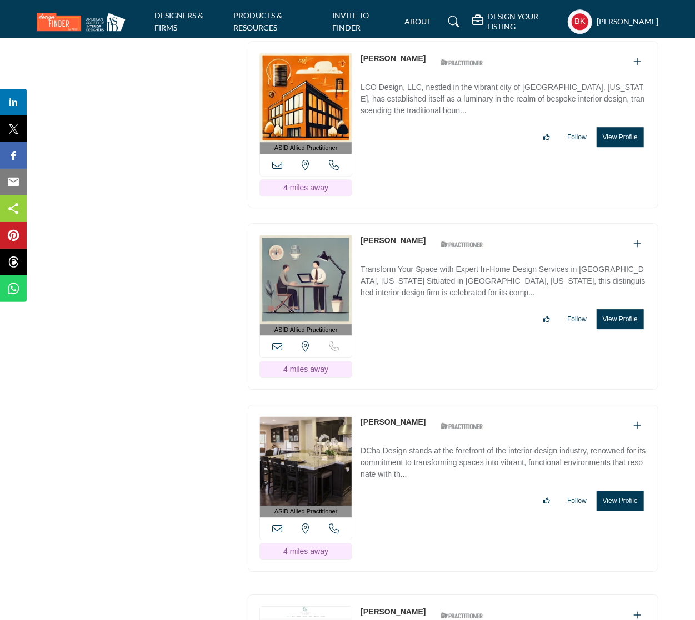
click at [625, 491] on button "View Profile" at bounding box center [619, 501] width 47 height 20
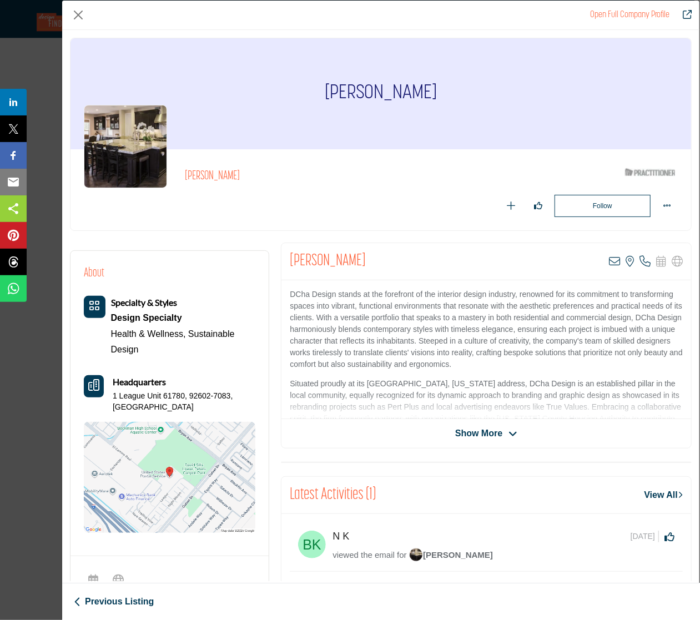
click at [479, 437] on span "Show More" at bounding box center [478, 433] width 47 height 13
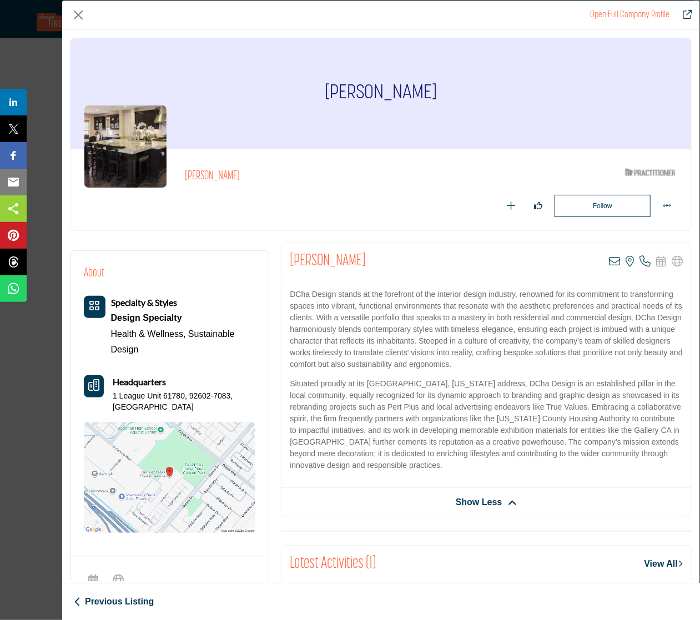
drag, startPoint x: 248, startPoint y: 175, endPoint x: 184, endPoint y: 176, distance: 63.3
click at [185, 176] on h2 "[PERSON_NAME]" at bounding box center [337, 176] width 305 height 14
copy h2 "[PERSON_NAME]"
click at [75, 16] on button "Close" at bounding box center [78, 15] width 17 height 17
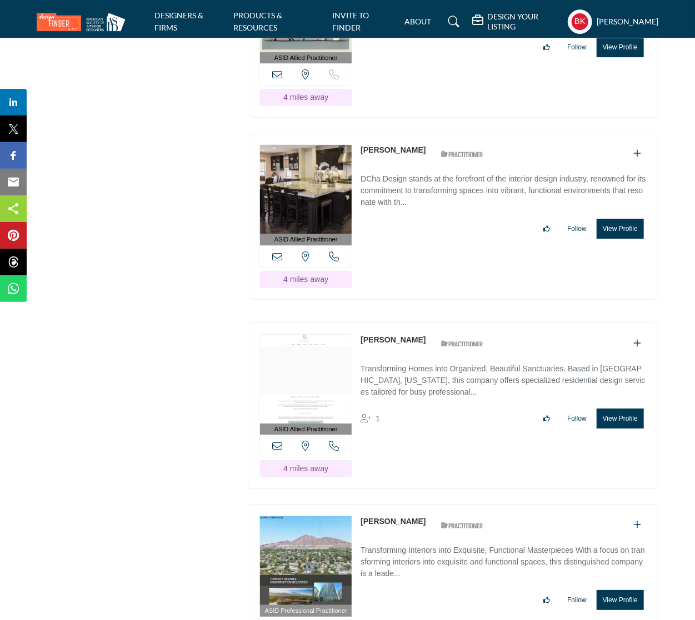
scroll to position [3943, 0]
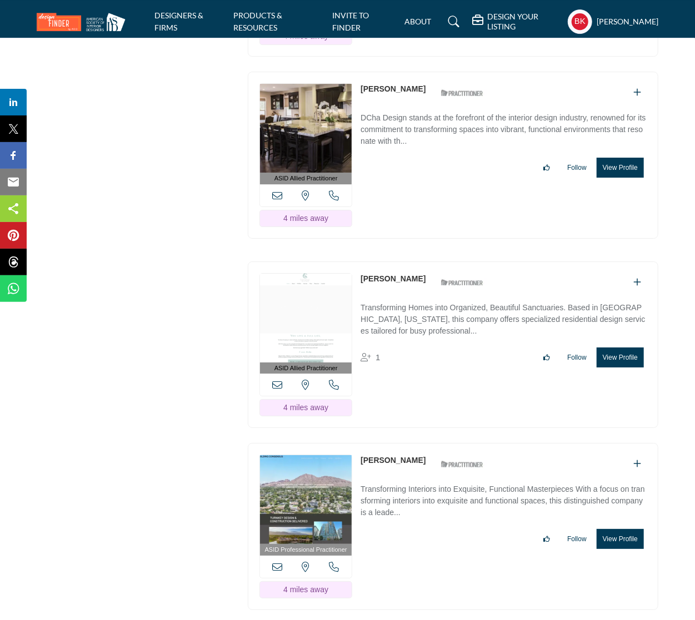
click at [616, 348] on button "View Profile" at bounding box center [619, 358] width 47 height 20
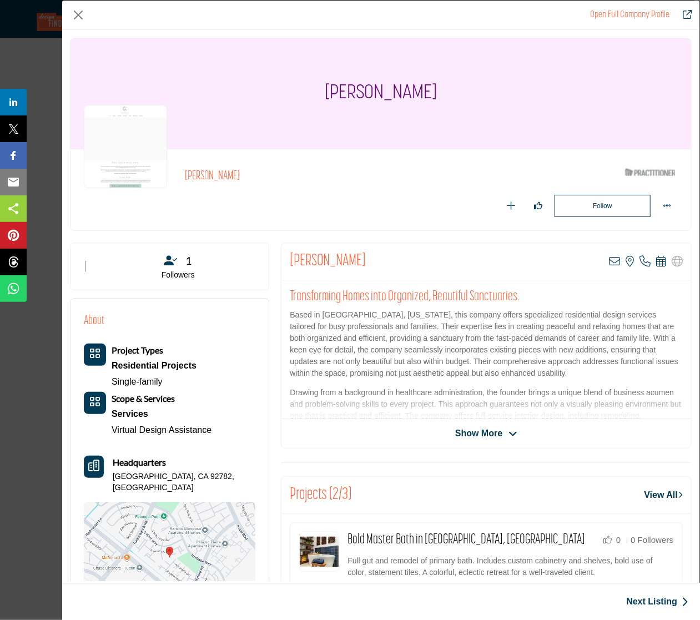
drag, startPoint x: 290, startPoint y: 260, endPoint x: 379, endPoint y: 260, distance: 88.3
click at [379, 260] on div "Cindy Carpenter View email address of this listing View the location of this li…" at bounding box center [487, 261] width 410 height 37
copy h2 "Cindy Carpenter"
click at [77, 12] on button "Close" at bounding box center [78, 15] width 17 height 17
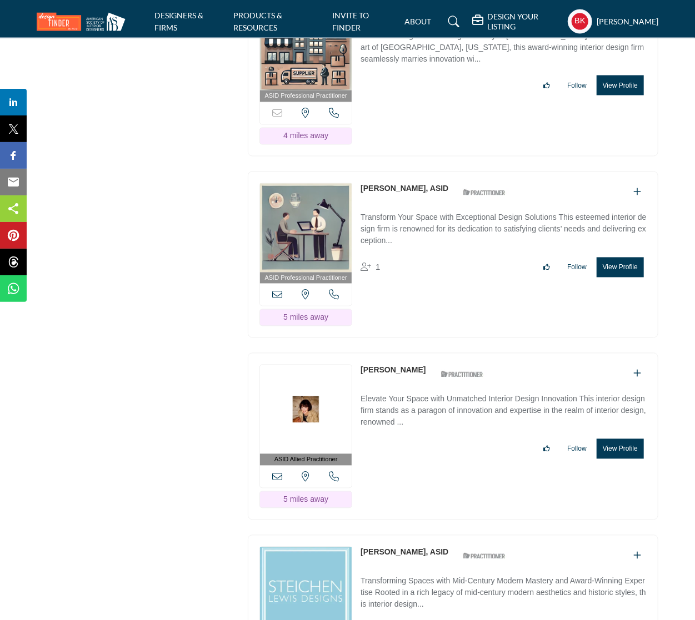
scroll to position [5054, 0]
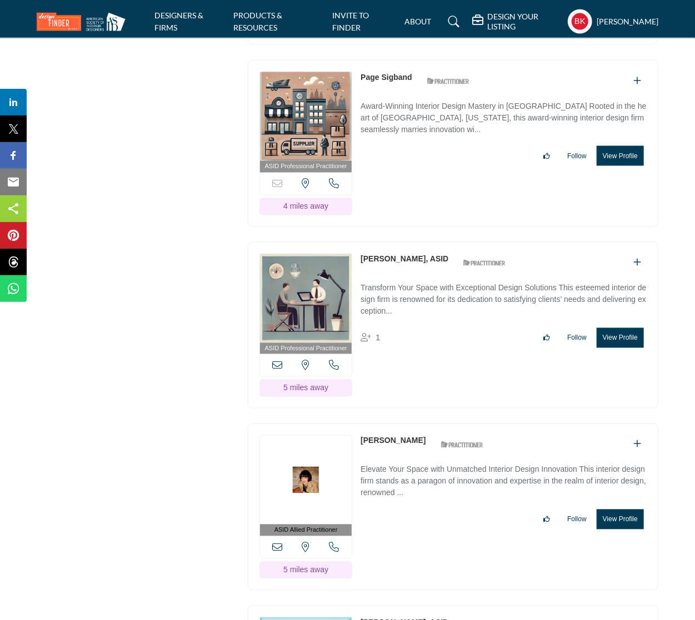
click at [614, 328] on button "View Profile" at bounding box center [619, 338] width 47 height 20
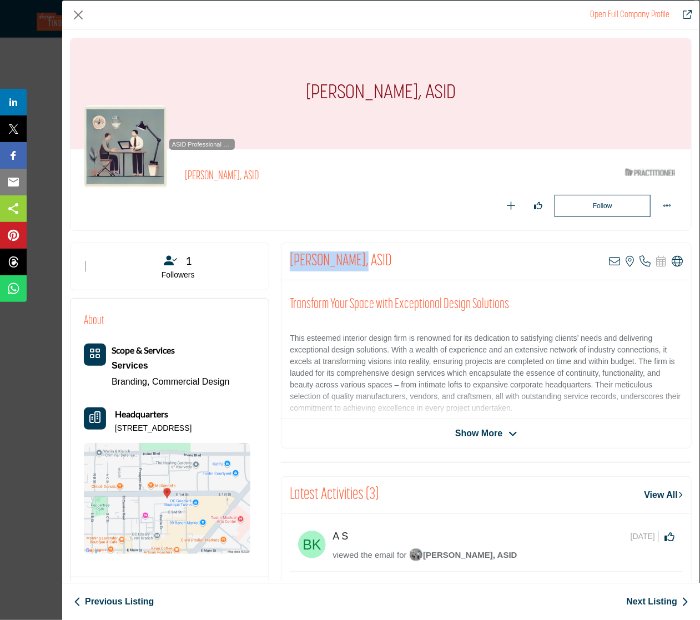
drag, startPoint x: 295, startPoint y: 259, endPoint x: 355, endPoint y: 257, distance: 60.6
click at [355, 257] on div "James Kieslich, ASID View email address of this listing View the location of th…" at bounding box center [487, 261] width 410 height 37
click at [78, 16] on button "Close" at bounding box center [78, 15] width 17 height 17
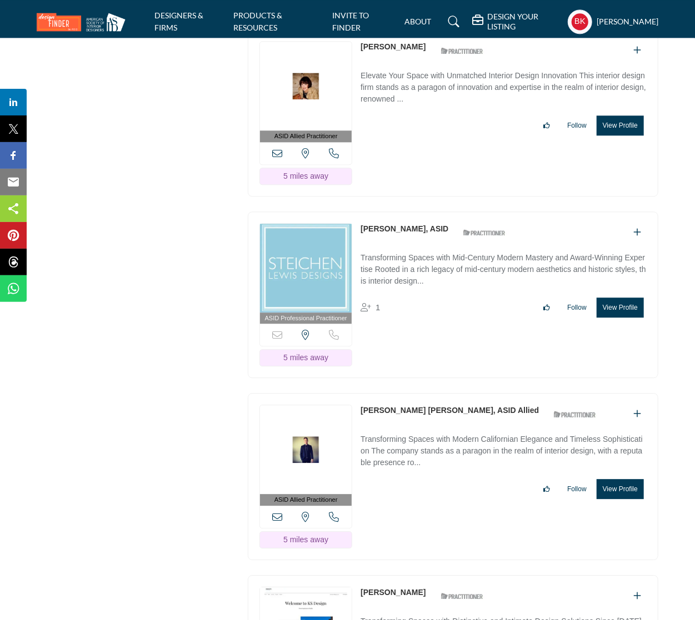
scroll to position [5498, 0]
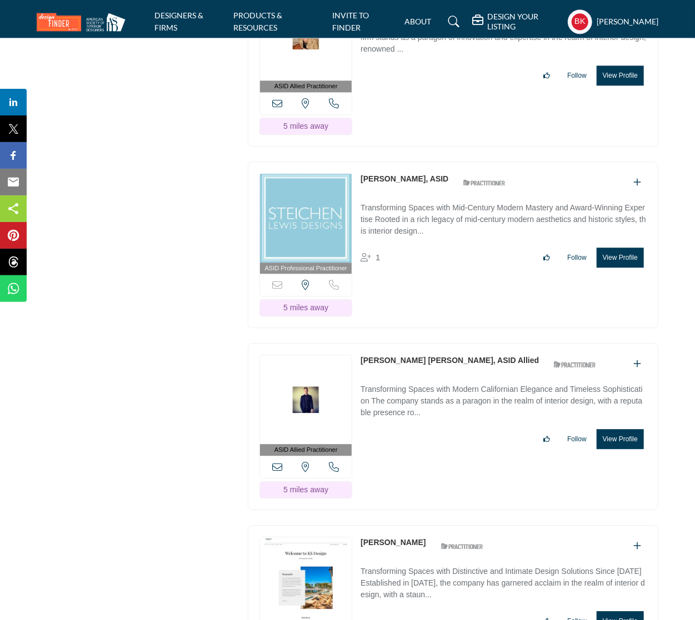
drag, startPoint x: 360, startPoint y: 97, endPoint x: 402, endPoint y: 101, distance: 41.8
click at [402, 162] on div "ASID Professional Practitioner ASID Professional Practitioners have successfull…" at bounding box center [453, 245] width 410 height 167
copy link "Jane Lewis"
click at [628, 248] on button "View Profile" at bounding box center [619, 258] width 47 height 20
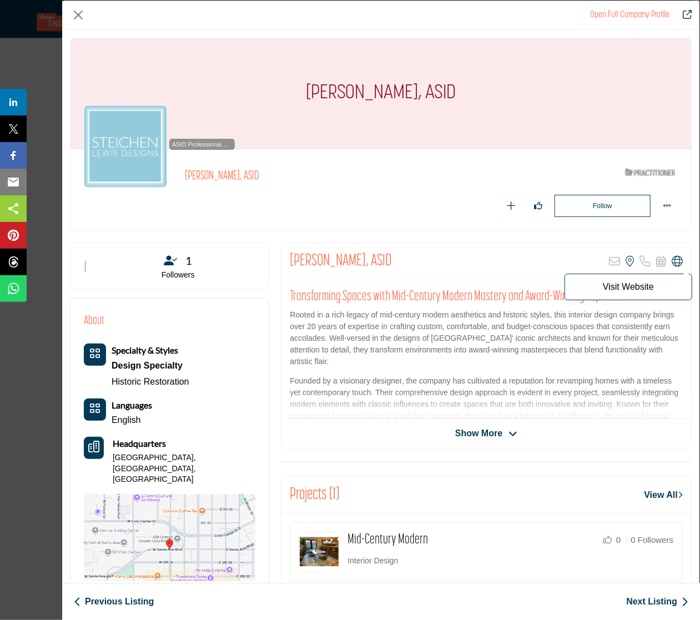
click at [672, 260] on icon "Company Data Modal" at bounding box center [677, 261] width 11 height 11
click at [79, 8] on button "Close" at bounding box center [78, 15] width 17 height 17
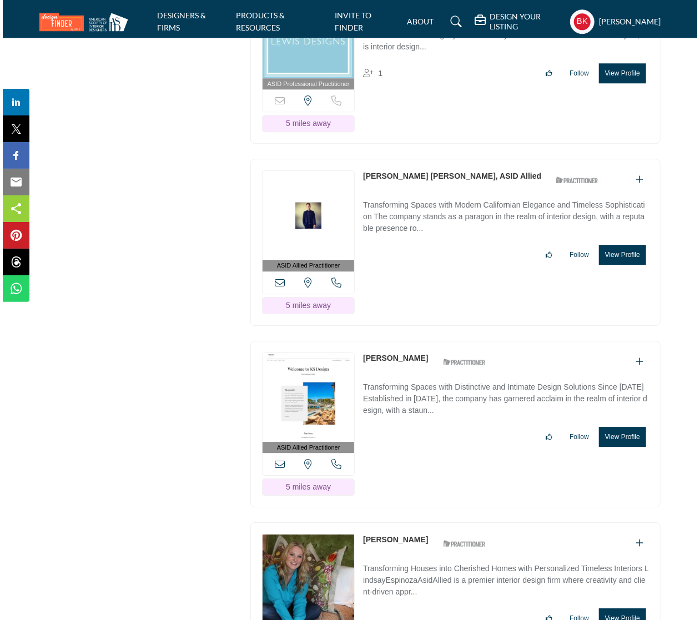
scroll to position [5721, 0]
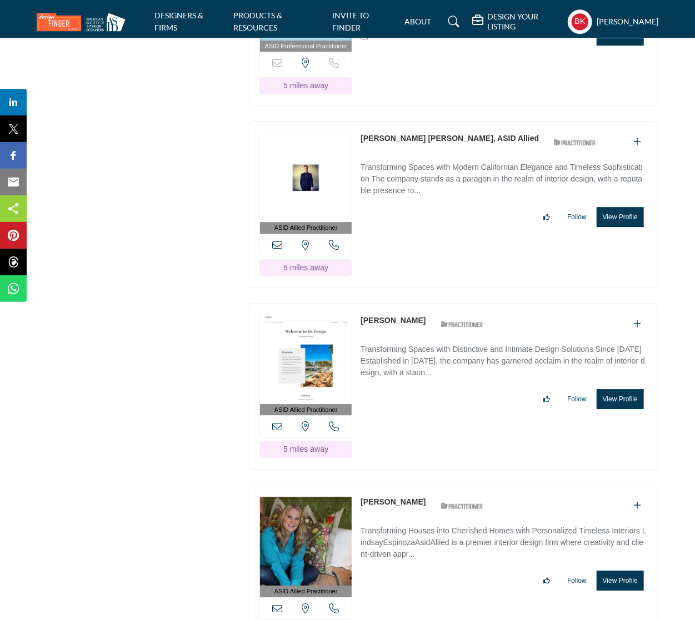
click at [609, 389] on button "View Profile" at bounding box center [619, 399] width 47 height 20
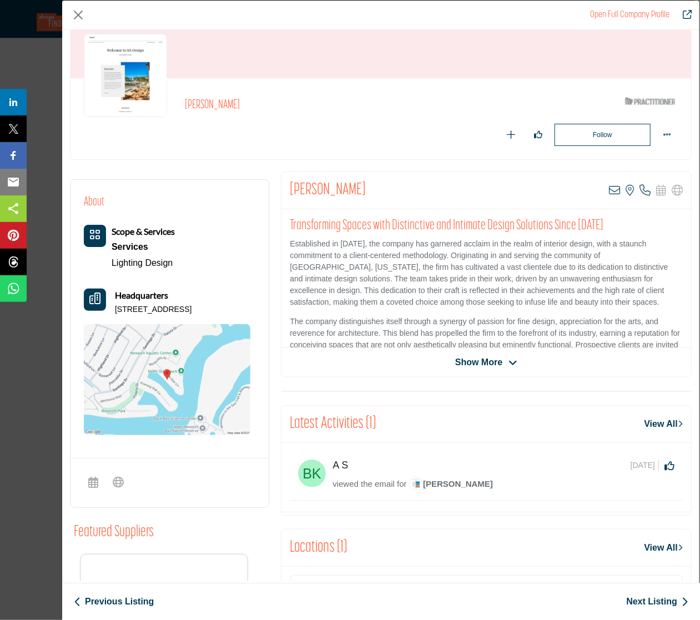
scroll to position [111, 0]
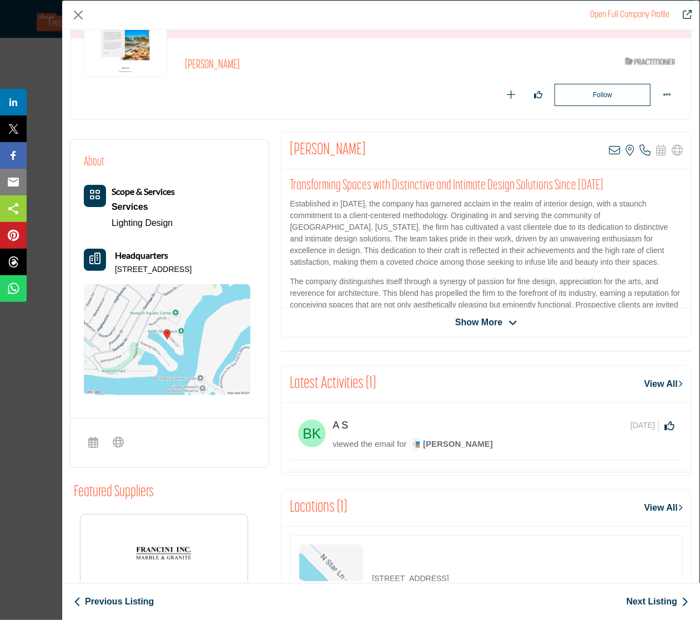
click at [472, 320] on span "Show More" at bounding box center [478, 322] width 47 height 13
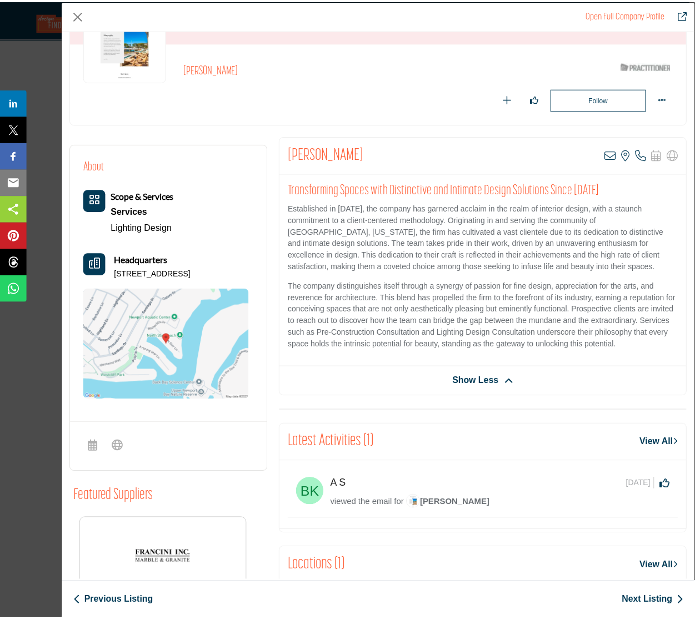
scroll to position [0, 0]
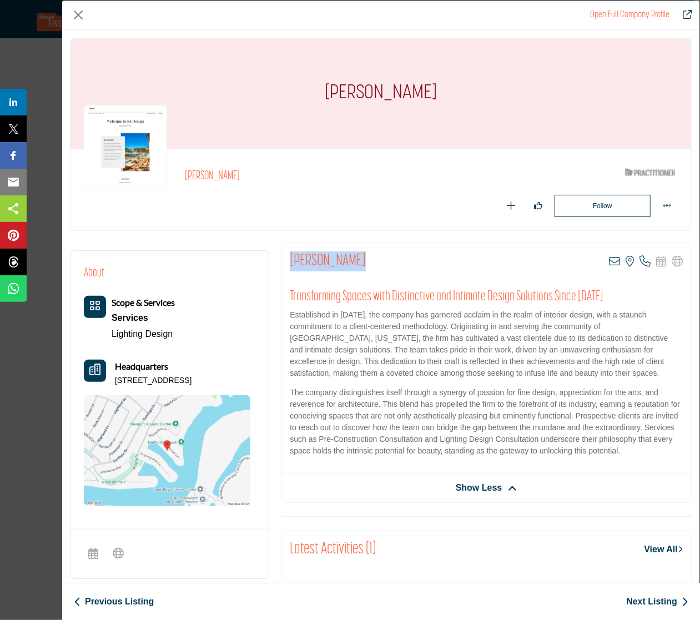
drag, startPoint x: 374, startPoint y: 262, endPoint x: 285, endPoint y: 261, distance: 88.9
click at [285, 261] on div "Kathryn Smith View email address of this listing View the location of this list…" at bounding box center [487, 261] width 410 height 37
copy h2 "Kathryn Smith"
click at [84, 16] on button "Close" at bounding box center [78, 15] width 17 height 17
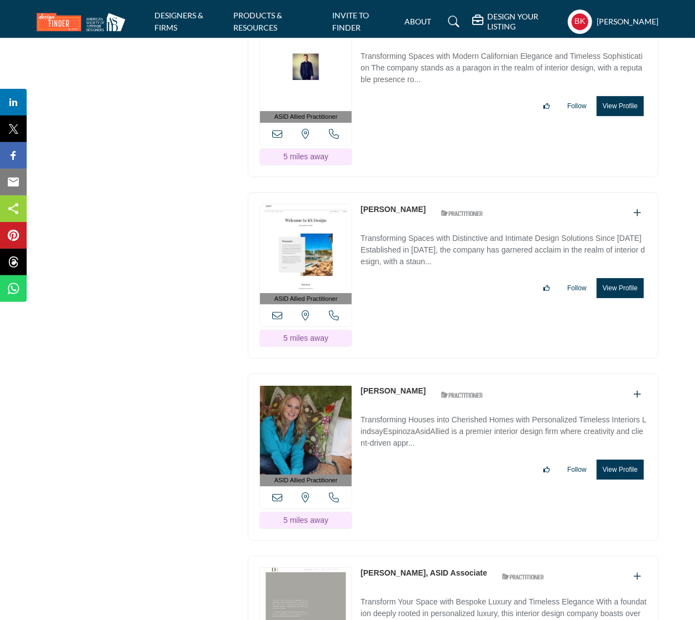
scroll to position [5998, 0]
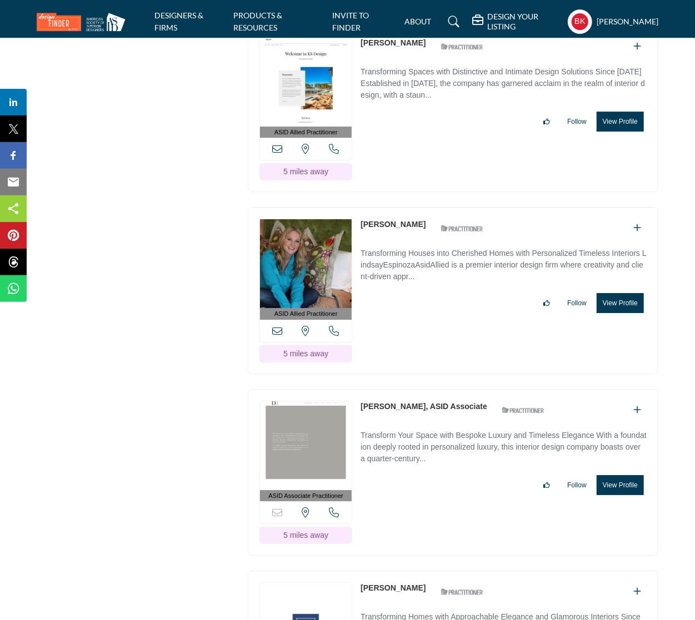
click at [628, 293] on button "View Profile" at bounding box center [619, 303] width 47 height 20
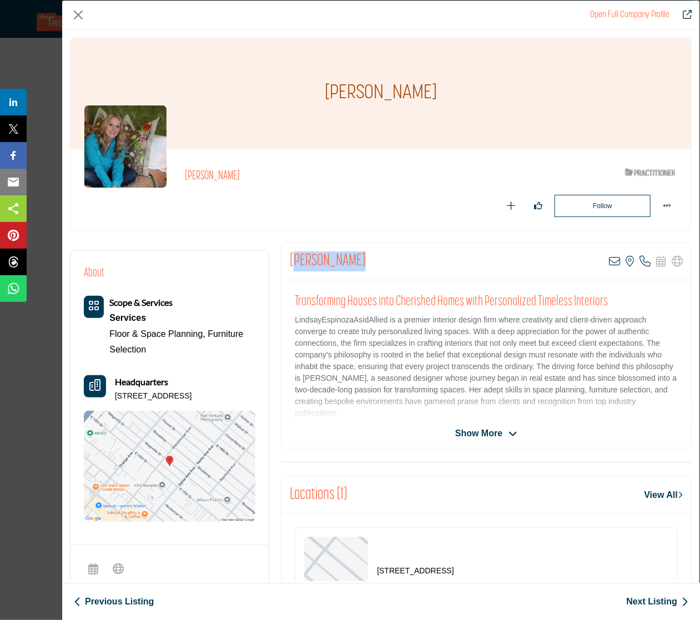
drag, startPoint x: 344, startPoint y: 253, endPoint x: 289, endPoint y: 256, distance: 55.1
click at [290, 256] on div "Lindsay Olson View email address of this listing View the location of this list…" at bounding box center [487, 261] width 410 height 37
copy h2 "Lindsay Olson"
click at [84, 16] on button "Close" at bounding box center [78, 15] width 17 height 17
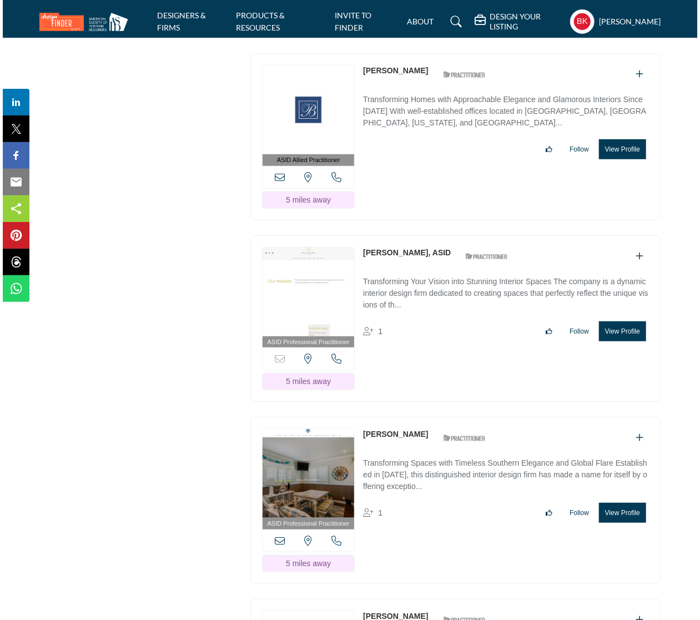
scroll to position [6498, 0]
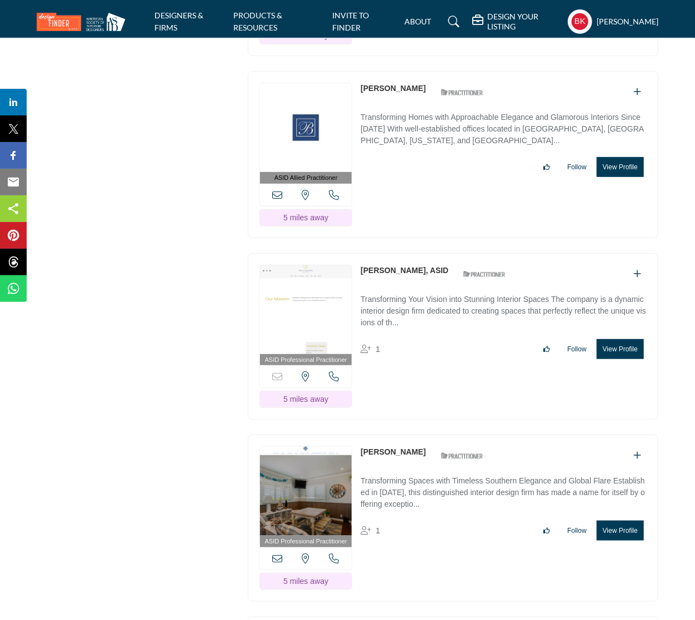
click at [625, 339] on button "View Profile" at bounding box center [619, 349] width 47 height 20
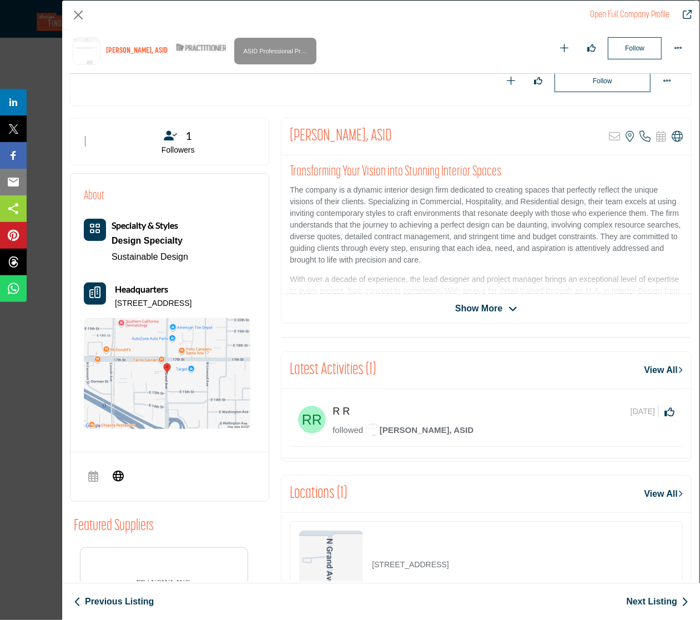
scroll to position [56, 0]
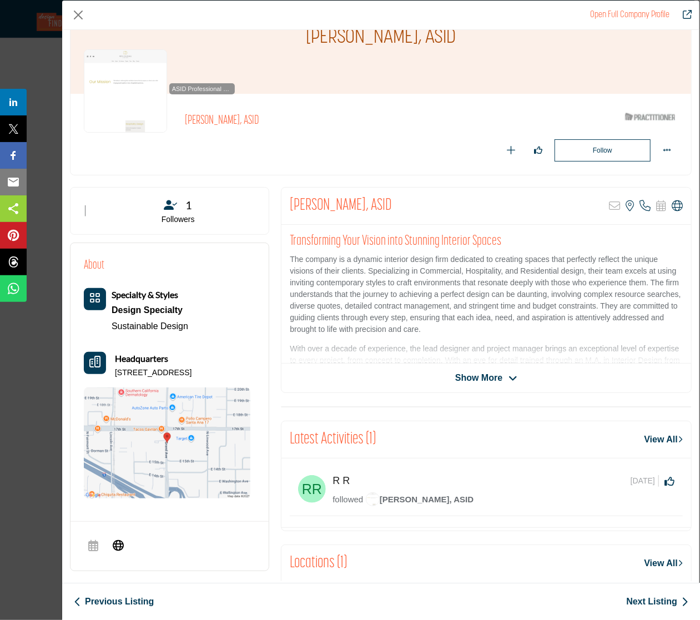
click at [498, 378] on span "Show More" at bounding box center [478, 378] width 47 height 13
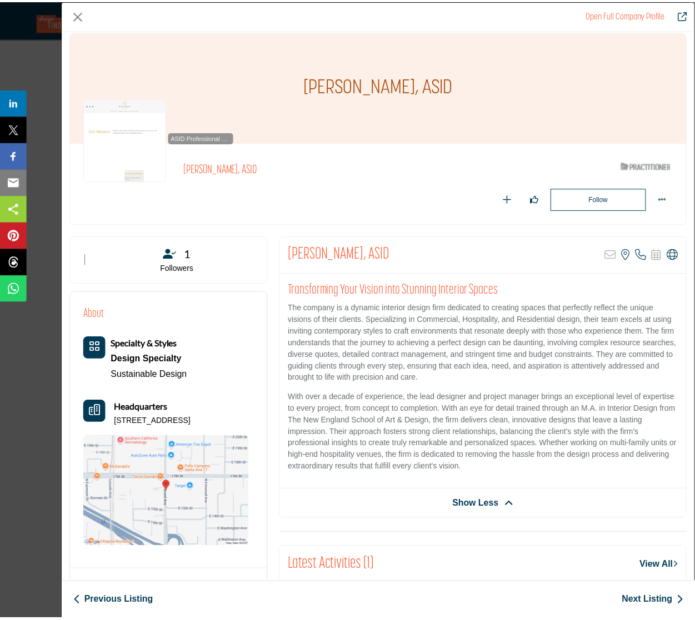
scroll to position [0, 0]
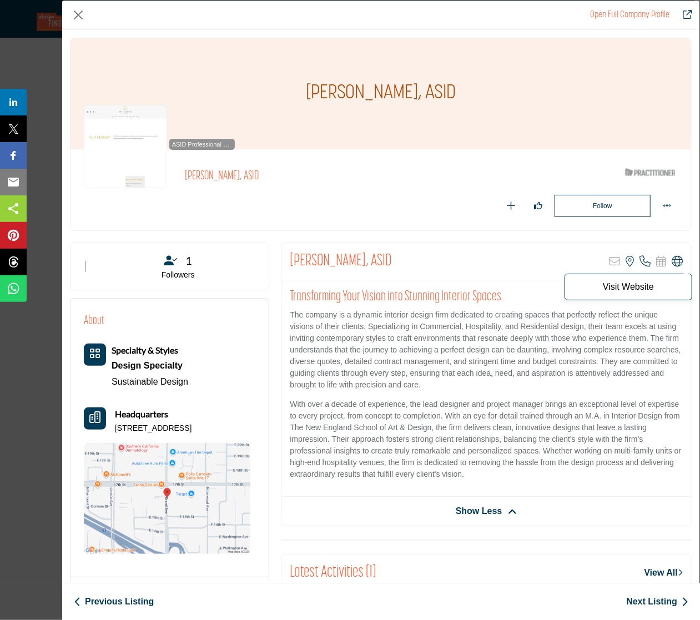
click at [676, 262] on icon "Company Data Modal" at bounding box center [677, 261] width 11 height 11
click at [82, 16] on button "Close" at bounding box center [78, 15] width 17 height 17
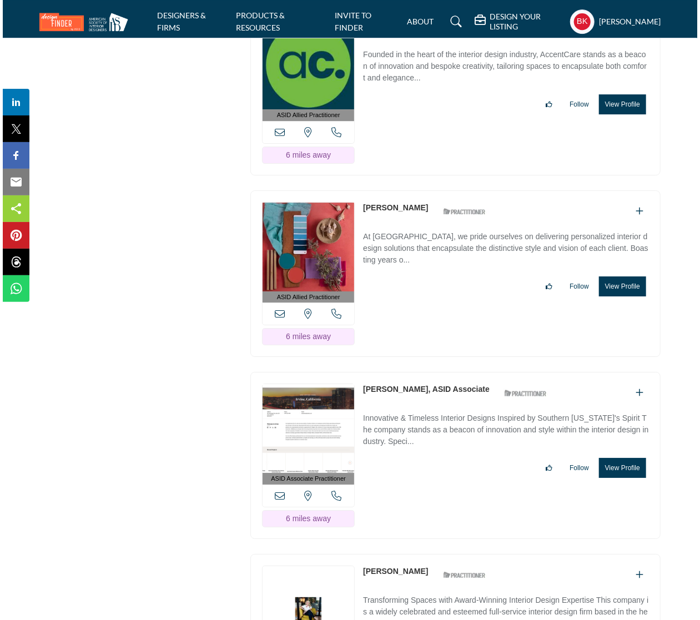
scroll to position [8053, 0]
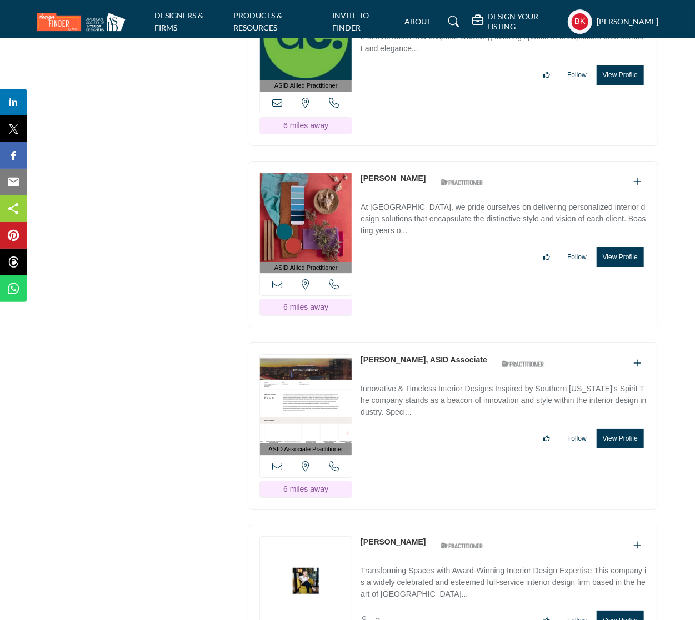
click at [618, 247] on button "View Profile" at bounding box center [619, 257] width 47 height 20
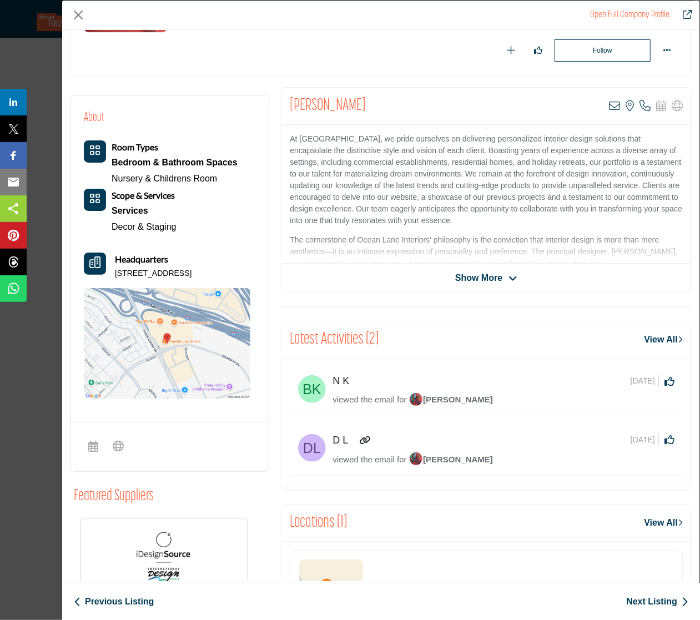
scroll to position [56, 0]
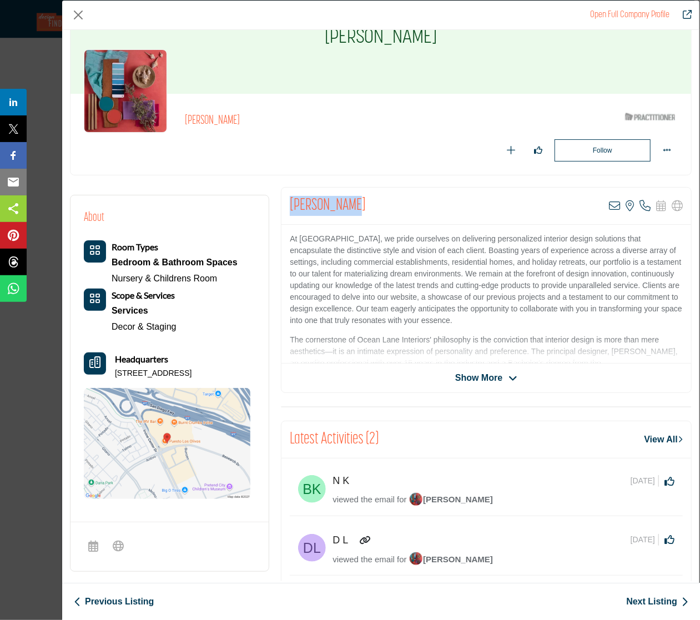
drag, startPoint x: 350, startPoint y: 204, endPoint x: 288, endPoint y: 204, distance: 62.2
click at [288, 204] on div "Trisha Goyal View email address of this listing View the location of this listi…" at bounding box center [487, 206] width 410 height 37
copy h2 "Trisha Goyal"
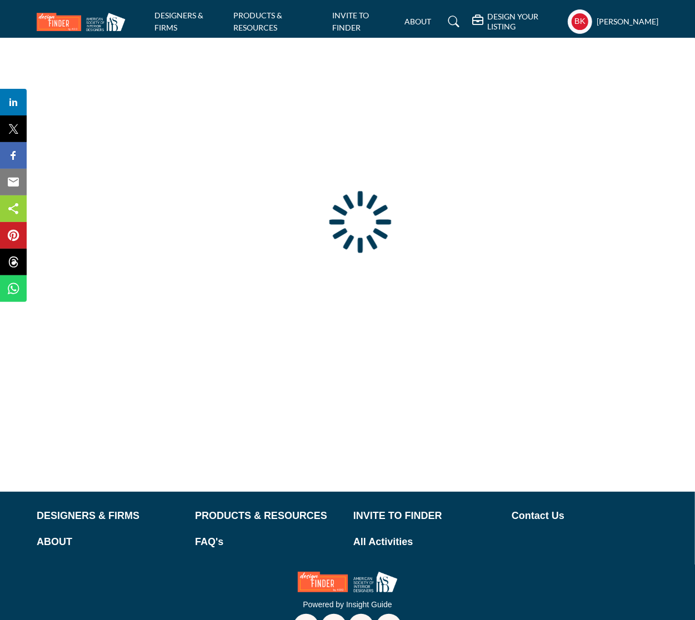
type input "**********"
